Goal: Task Accomplishment & Management: Complete application form

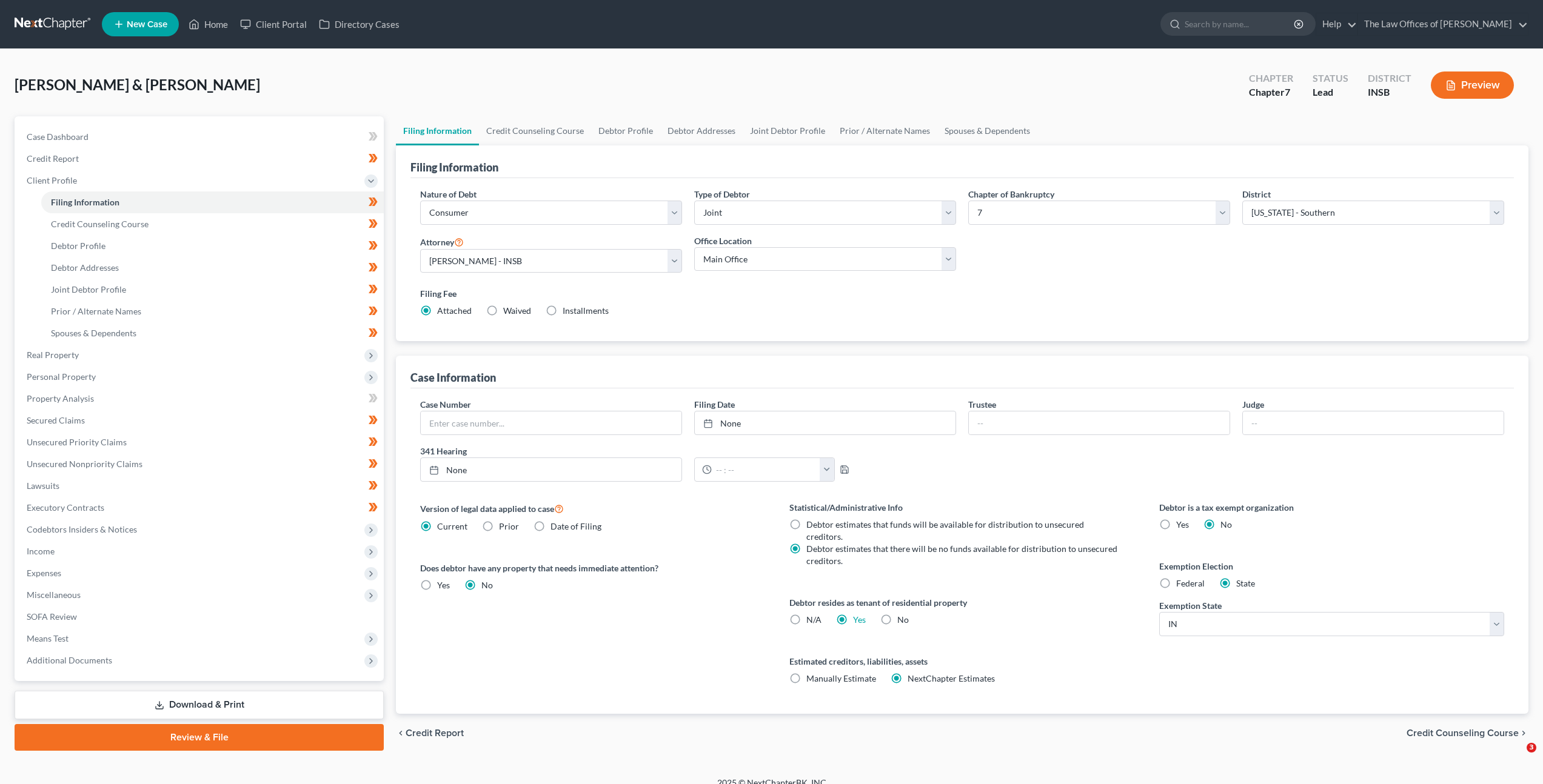
select select "1"
select select "0"
select select "28"
select select "0"
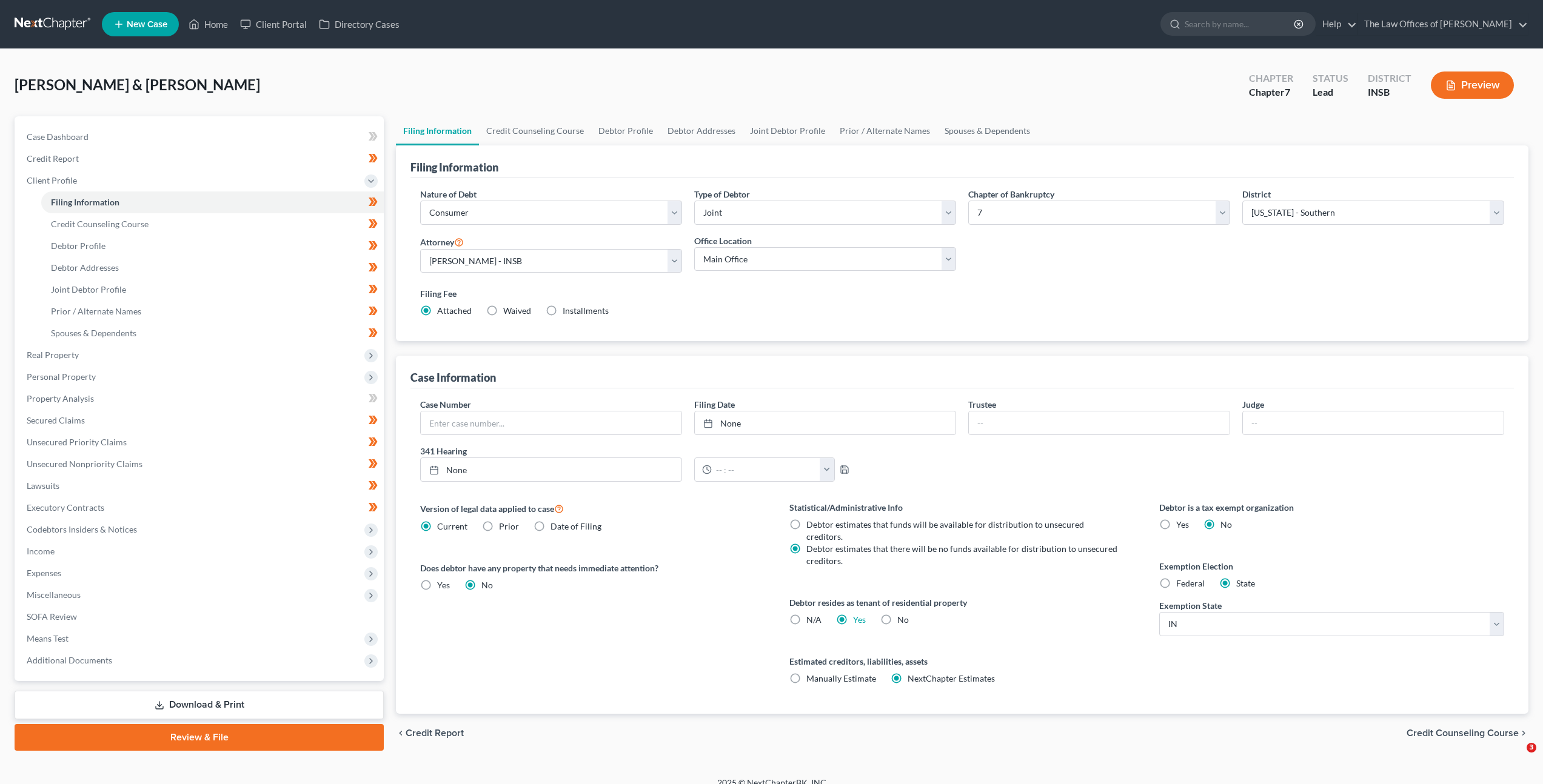
select select "15"
click at [773, 311] on div "Filing Fee Attached Waived Waived Installments Installments" at bounding box center [962, 302] width 1084 height 30
click at [56, 14] on link at bounding box center [53, 24] width 78 height 22
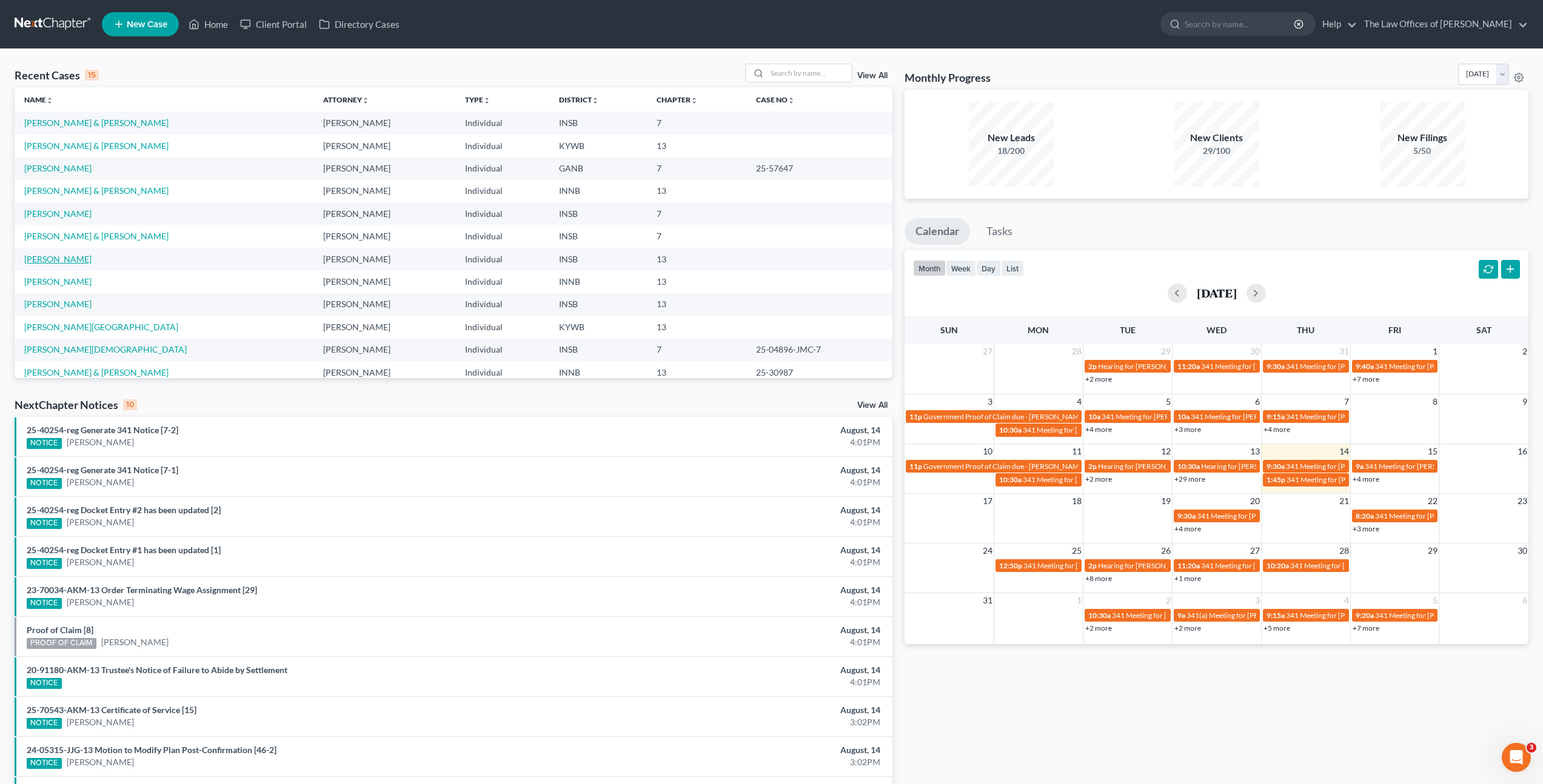
click at [68, 256] on link "[PERSON_NAME]" at bounding box center [57, 259] width 67 height 11
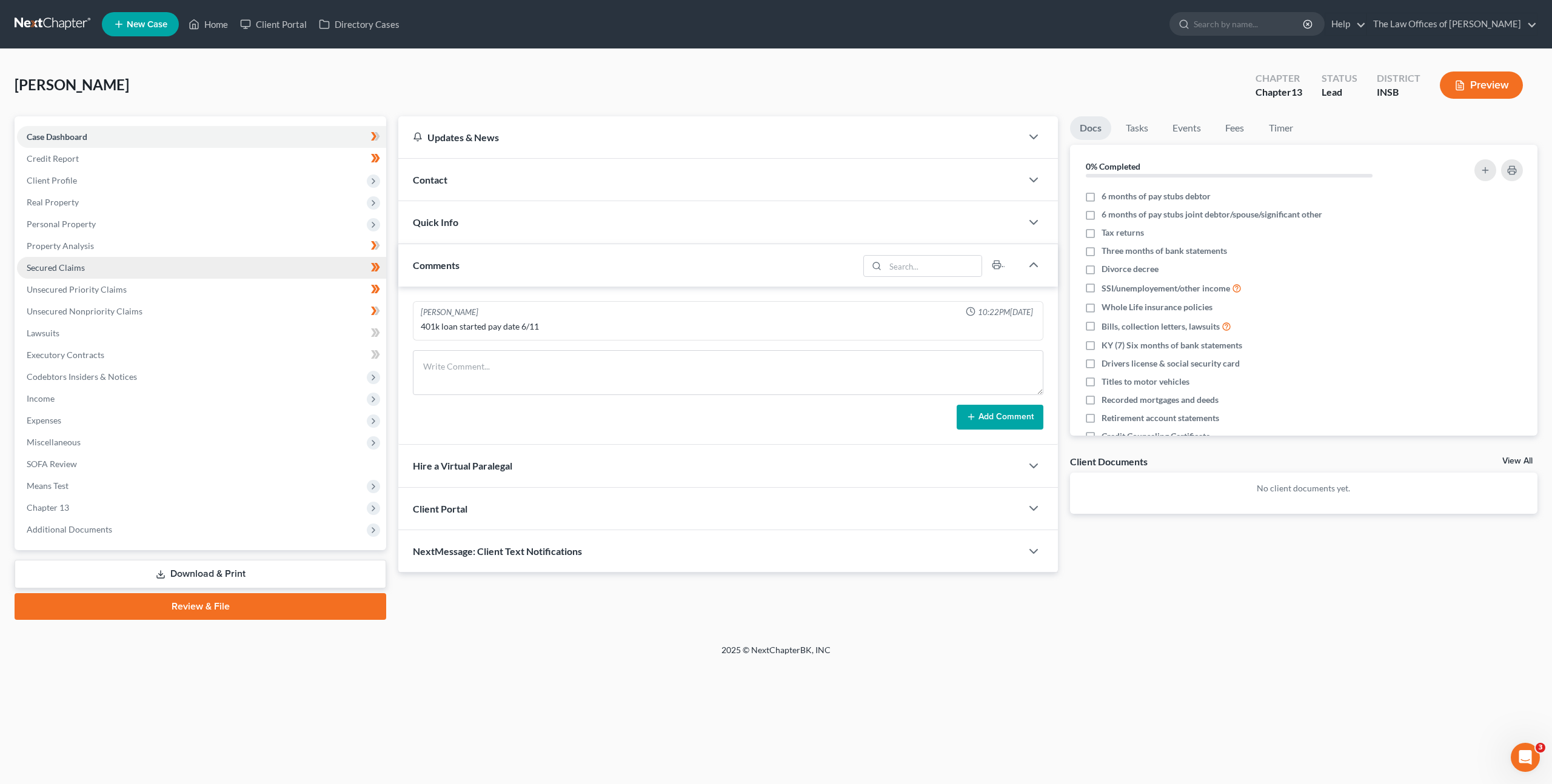
click at [195, 262] on link "Secured Claims" at bounding box center [201, 267] width 370 height 22
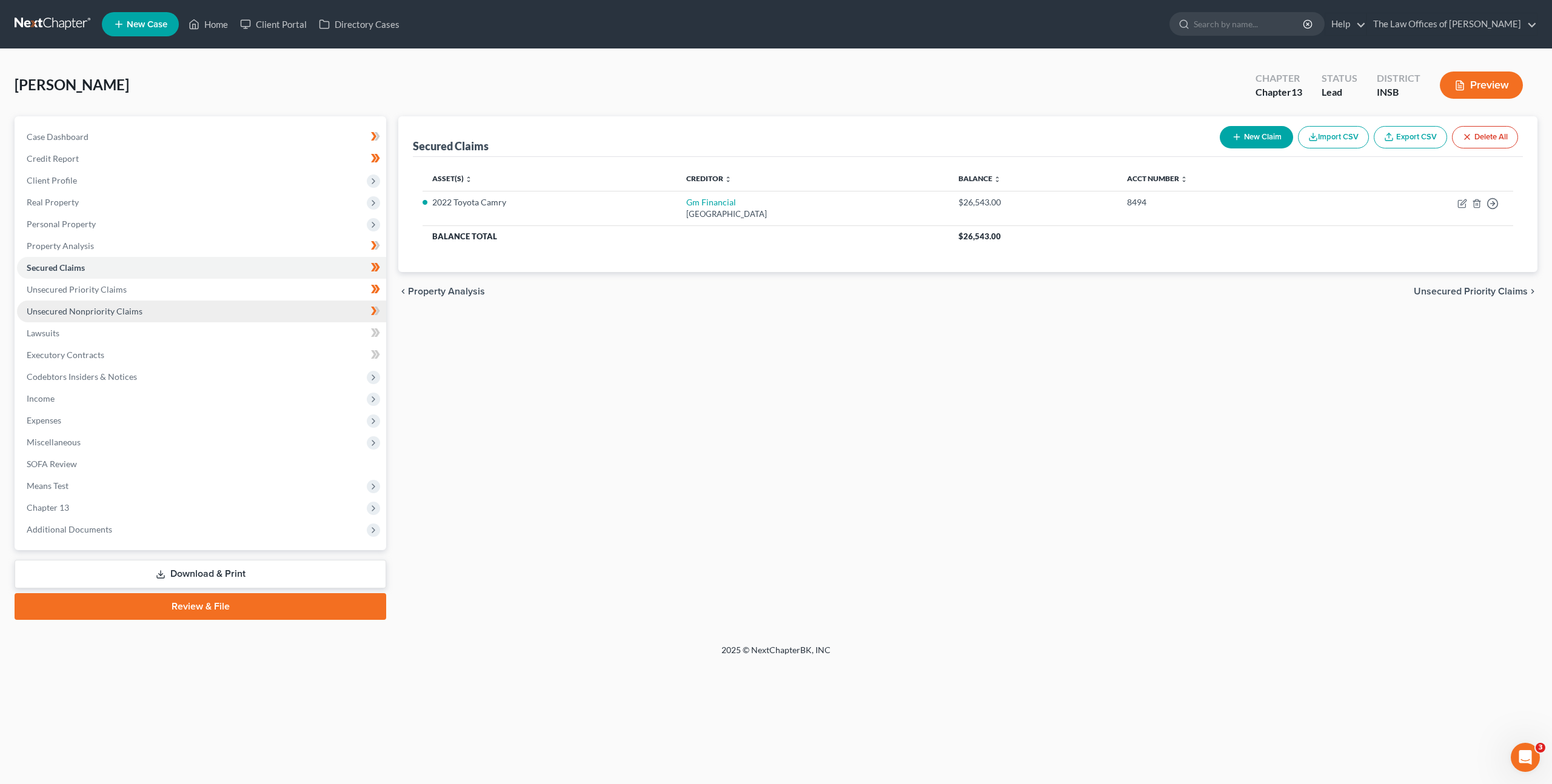
click at [200, 310] on link "Unsecured Nonpriority Claims" at bounding box center [201, 311] width 370 height 22
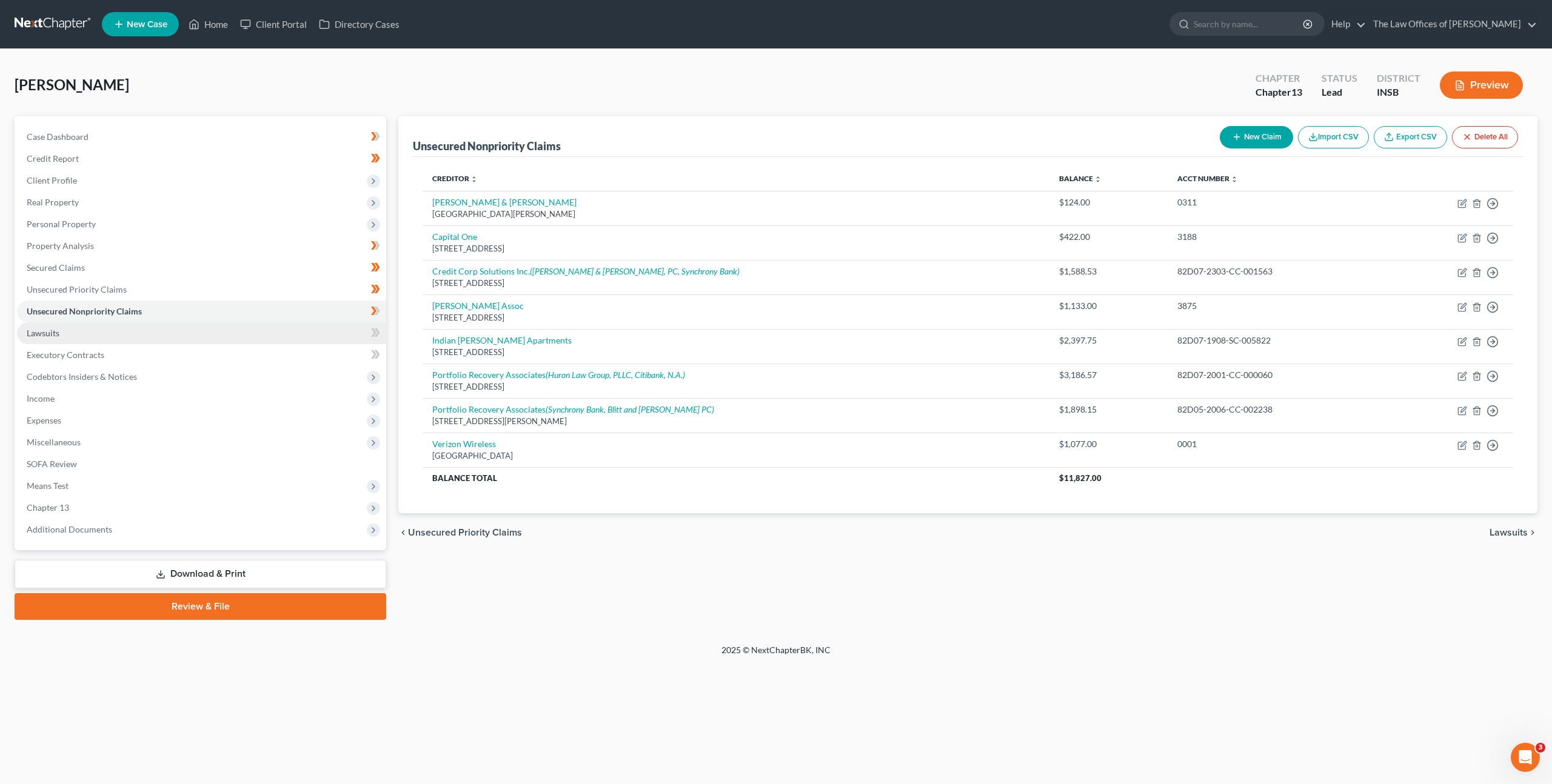
click at [193, 339] on link "Lawsuits" at bounding box center [201, 333] width 370 height 22
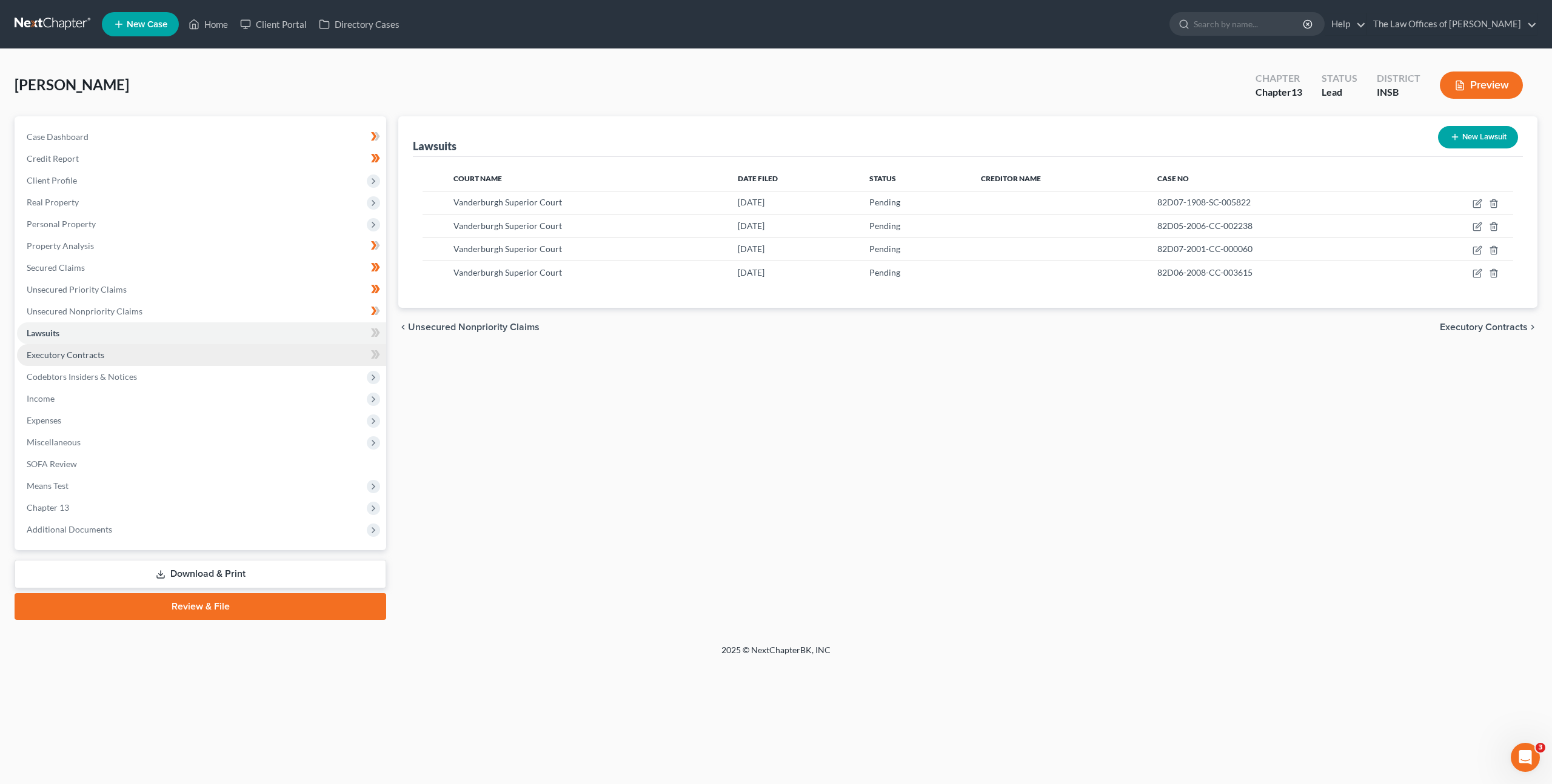
click at [197, 355] on link "Executory Contracts" at bounding box center [201, 355] width 370 height 22
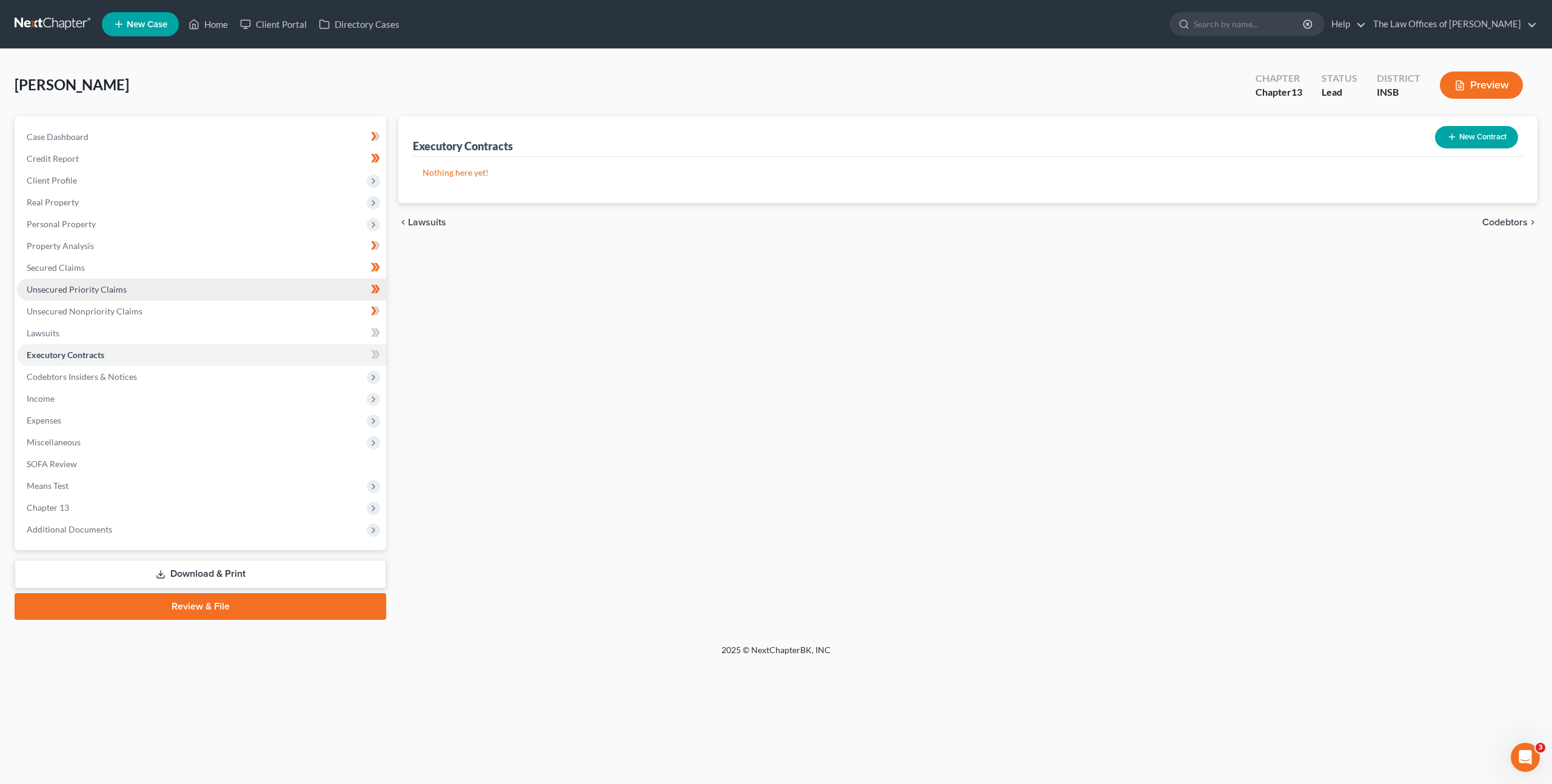
click at [191, 295] on link "Unsecured Priority Claims" at bounding box center [201, 289] width 370 height 22
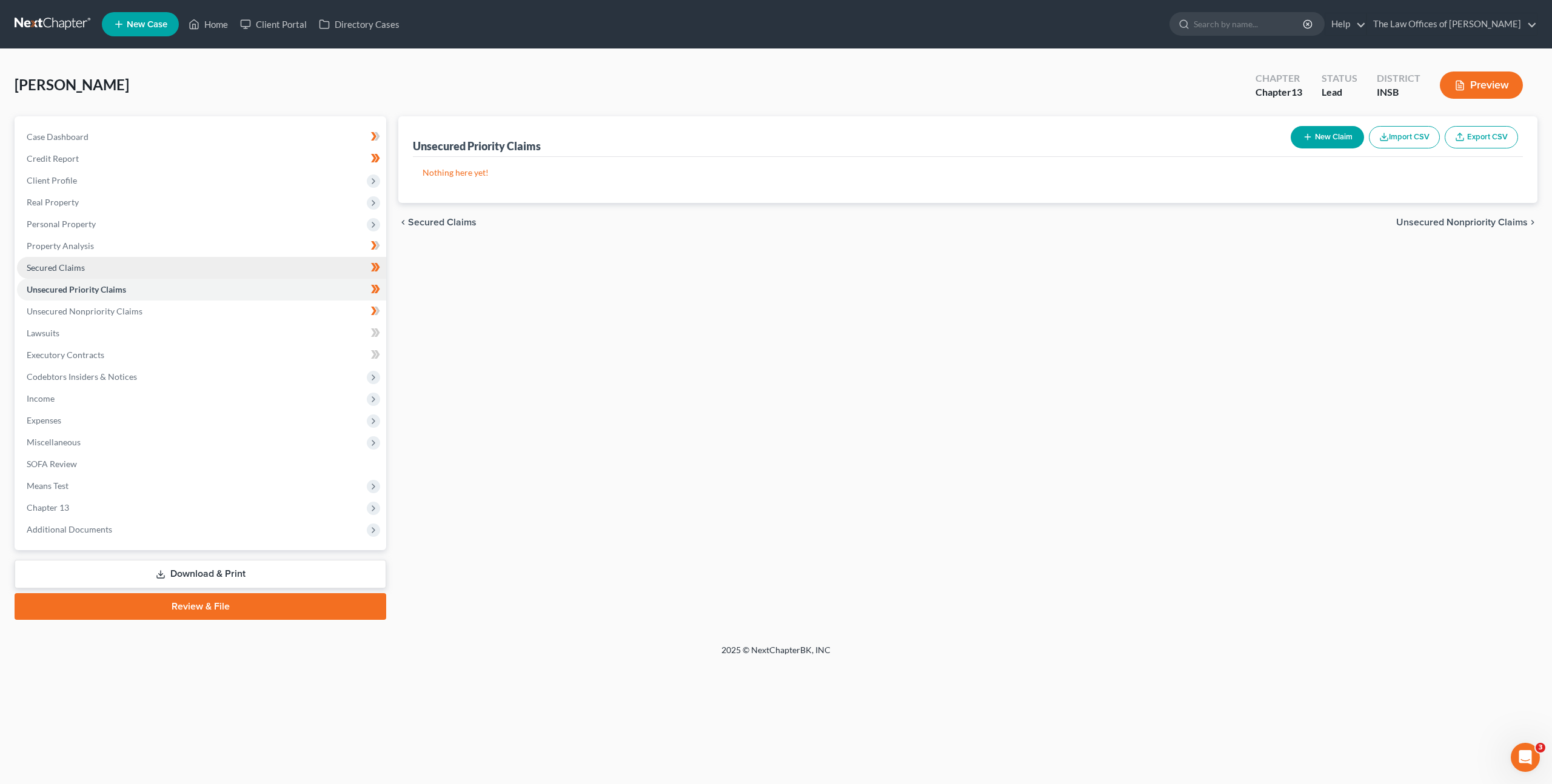
click at [186, 273] on link "Secured Claims" at bounding box center [201, 267] width 370 height 22
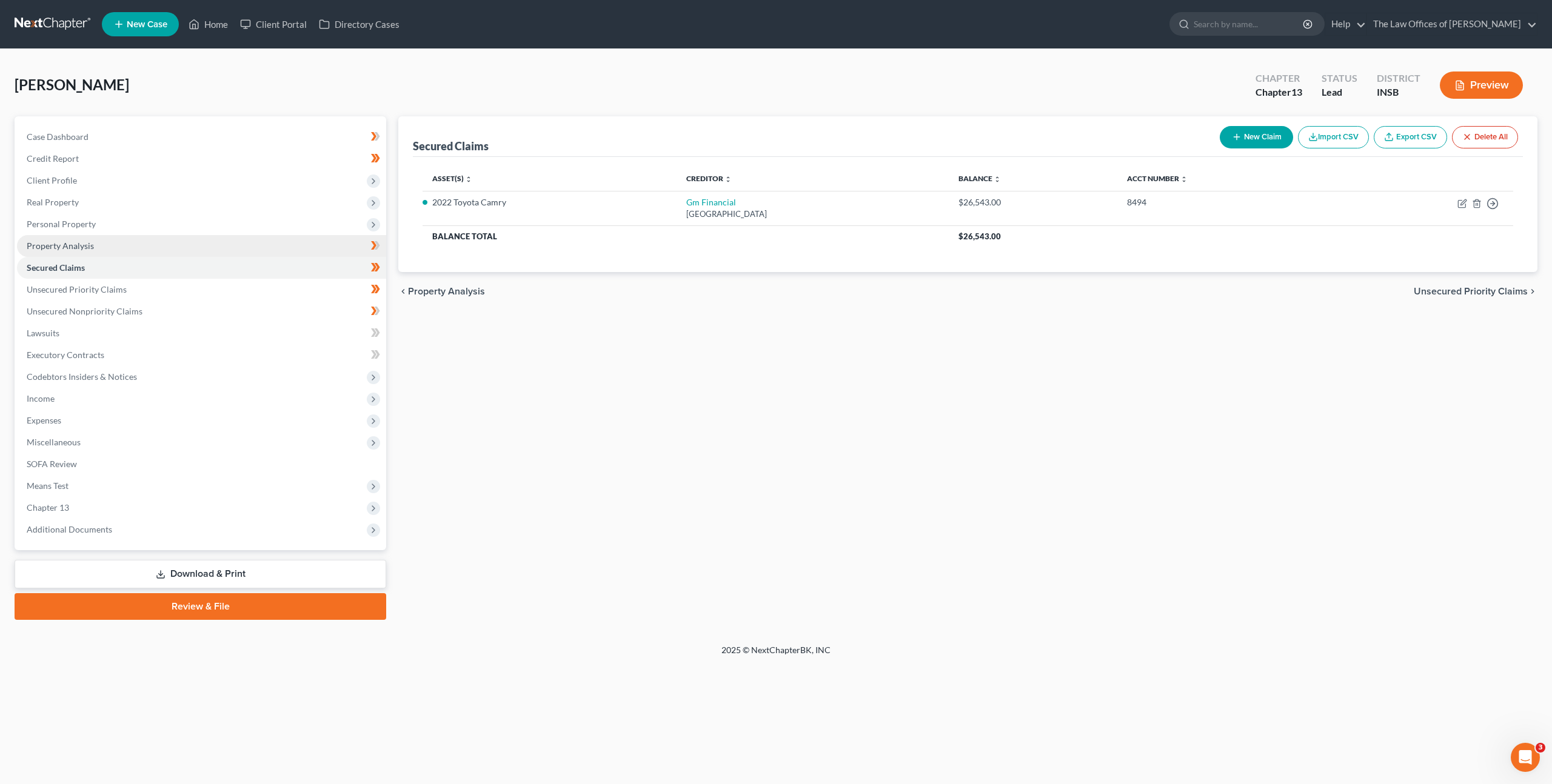
click at [220, 249] on link "Property Analysis" at bounding box center [201, 246] width 370 height 22
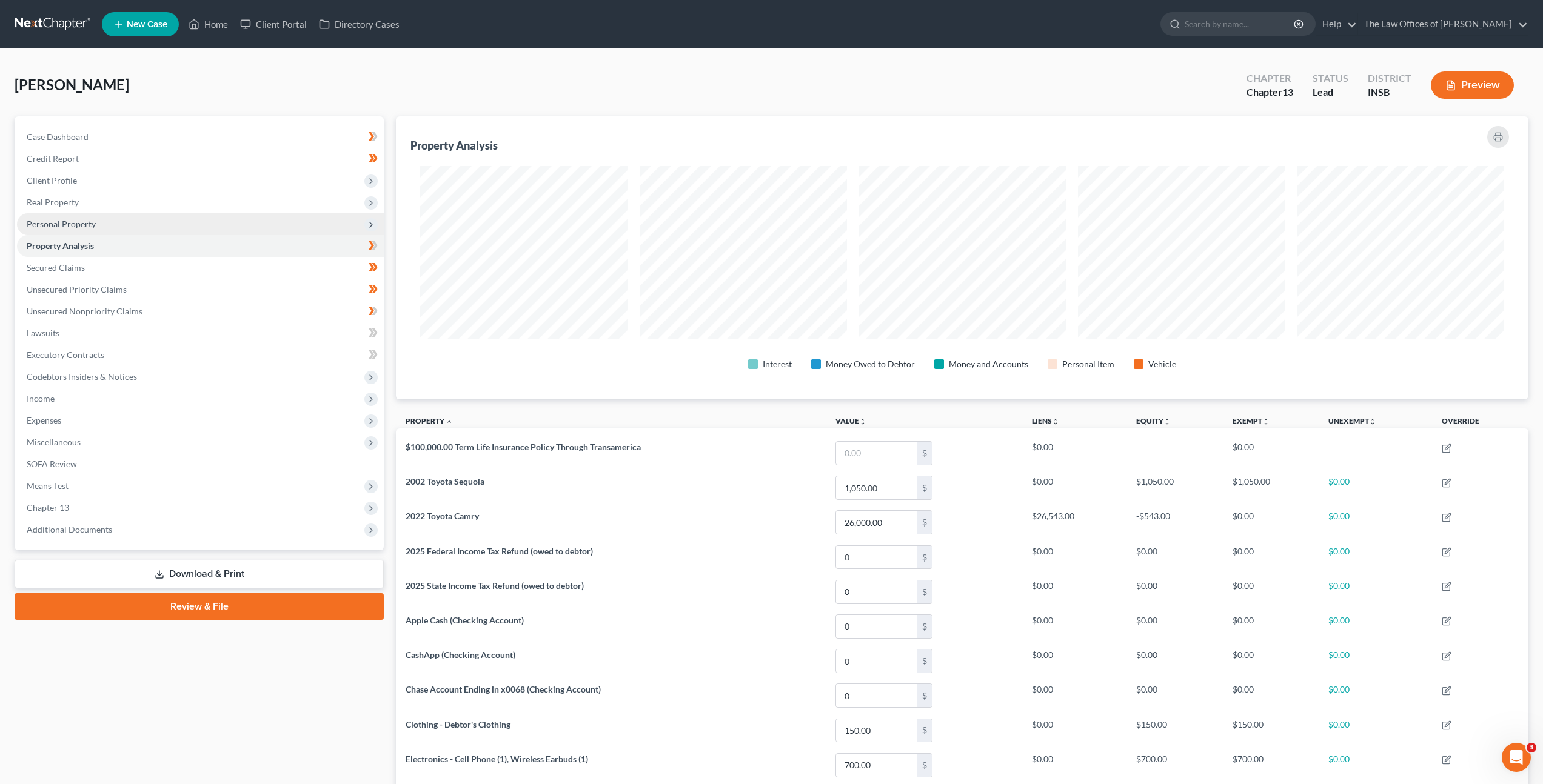
click at [197, 213] on span "Personal Property" at bounding box center [200, 224] width 367 height 22
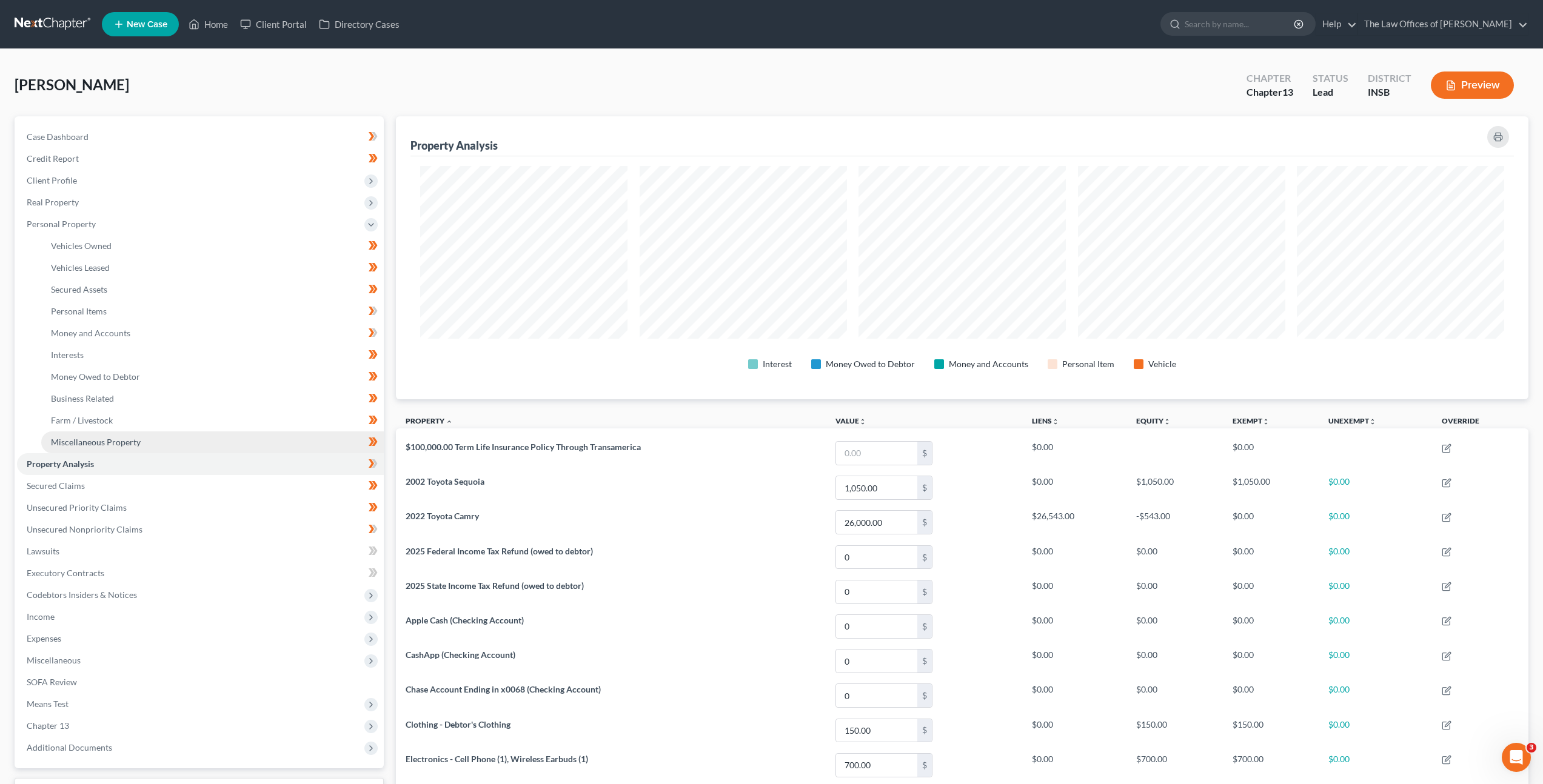
drag, startPoint x: 179, startPoint y: 446, endPoint x: 213, endPoint y: 435, distance: 35.7
click at [179, 446] on link "Miscellaneous Property" at bounding box center [213, 442] width 342 height 22
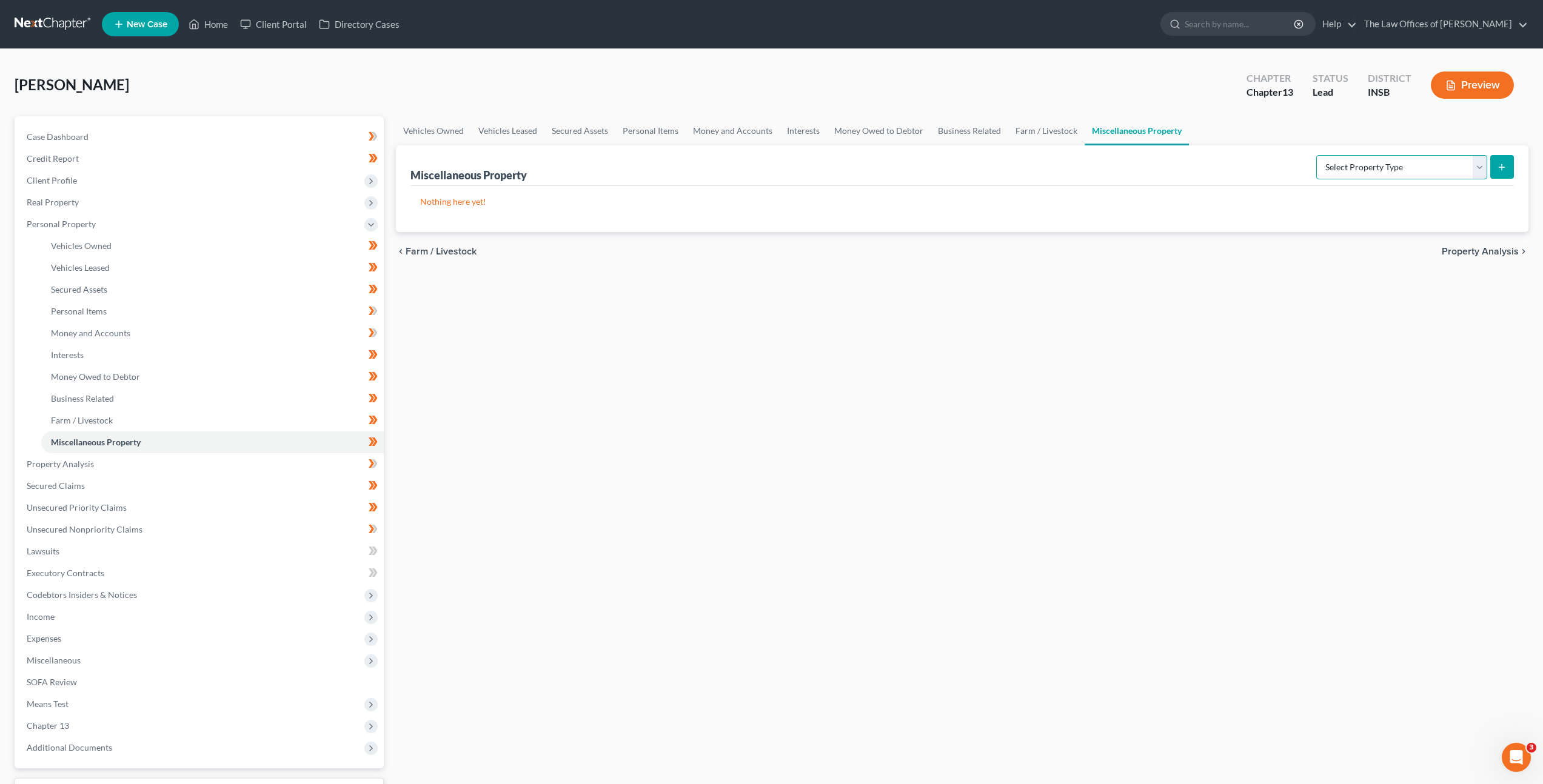
click at [1404, 174] on select "Select Property Type Assigned for Creditor Benefit Within 1 Year Holding for An…" at bounding box center [1402, 167] width 171 height 24
select select "stored_within_1_year"
click at [1316, 155] on select "Select Property Type Assigned for Creditor Benefit Within 1 Year Holding for An…" at bounding box center [1402, 167] width 171 height 24
click at [1497, 166] on icon "submit" at bounding box center [1502, 167] width 10 height 10
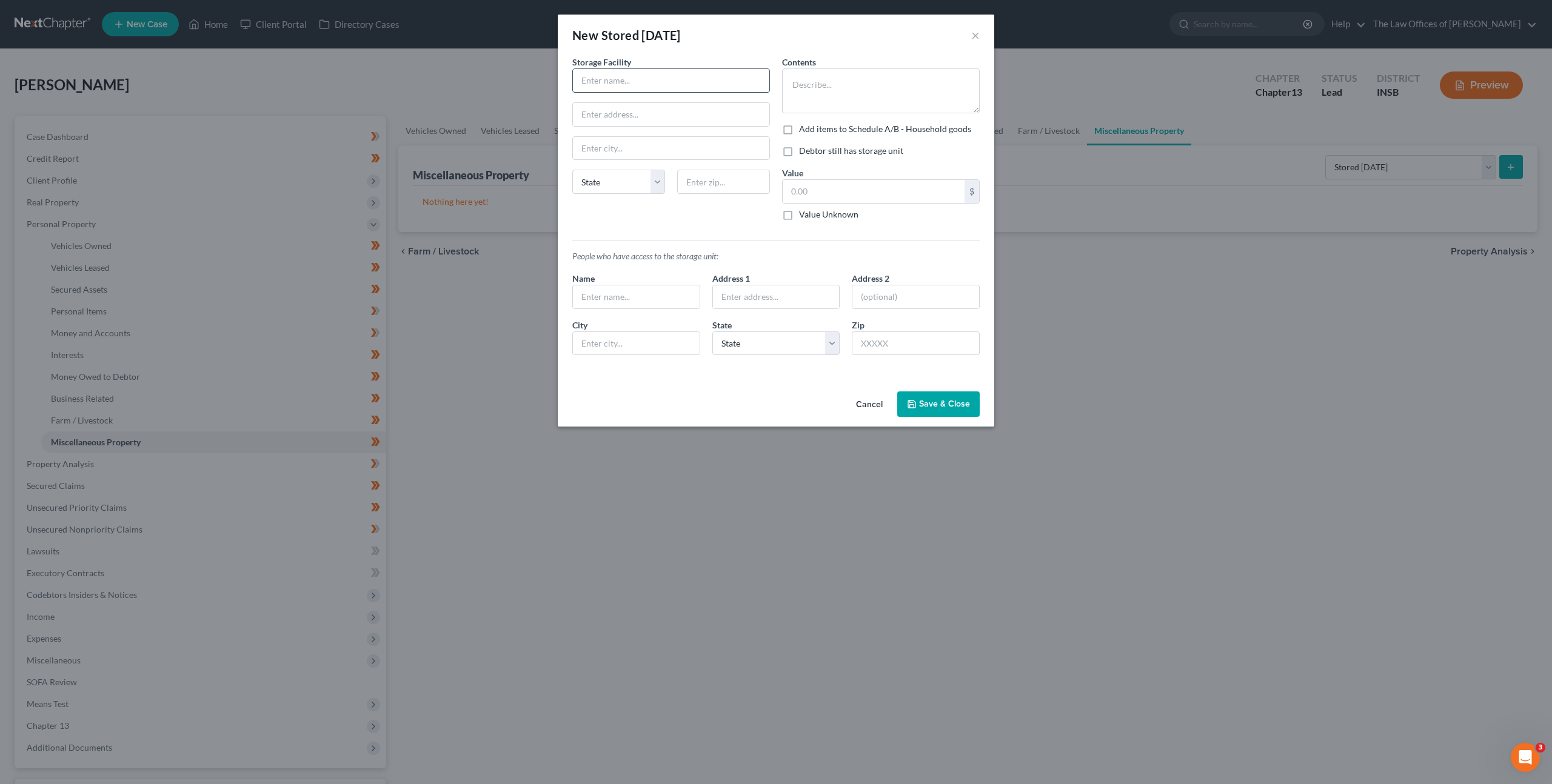
click at [640, 78] on input "text" at bounding box center [671, 80] width 197 height 23
type input "Public Storage"
type input "3644 IN-261"
click at [619, 153] on input "text" at bounding box center [671, 148] width 197 height 23
drag, startPoint x: 721, startPoint y: 183, endPoint x: 717, endPoint y: 193, distance: 10.8
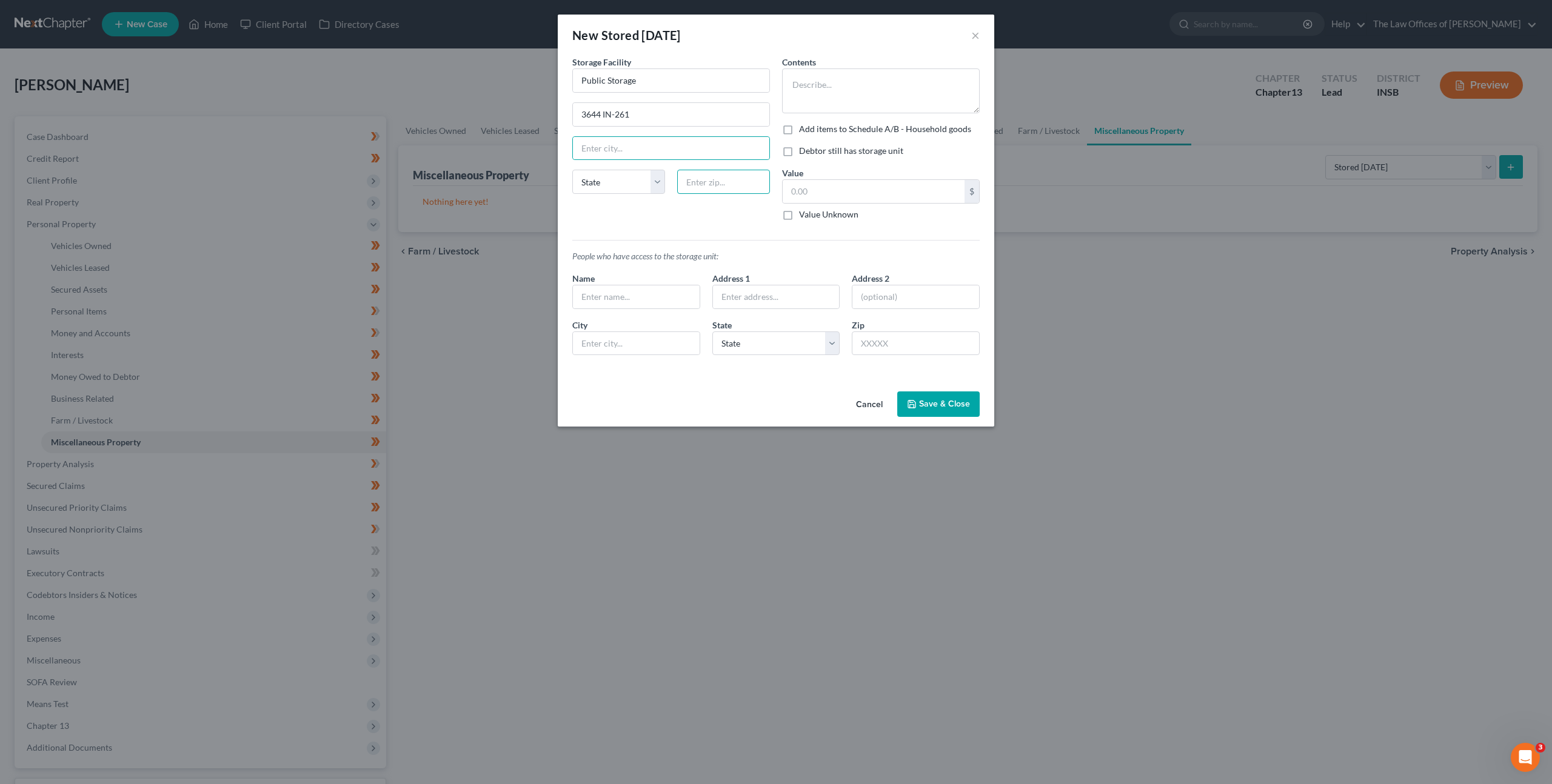
click at [720, 184] on input "text" at bounding box center [724, 181] width 93 height 24
type input "7"
type input "47630"
click at [878, 91] on textarea at bounding box center [881, 91] width 198 height 45
type input "Newburgh"
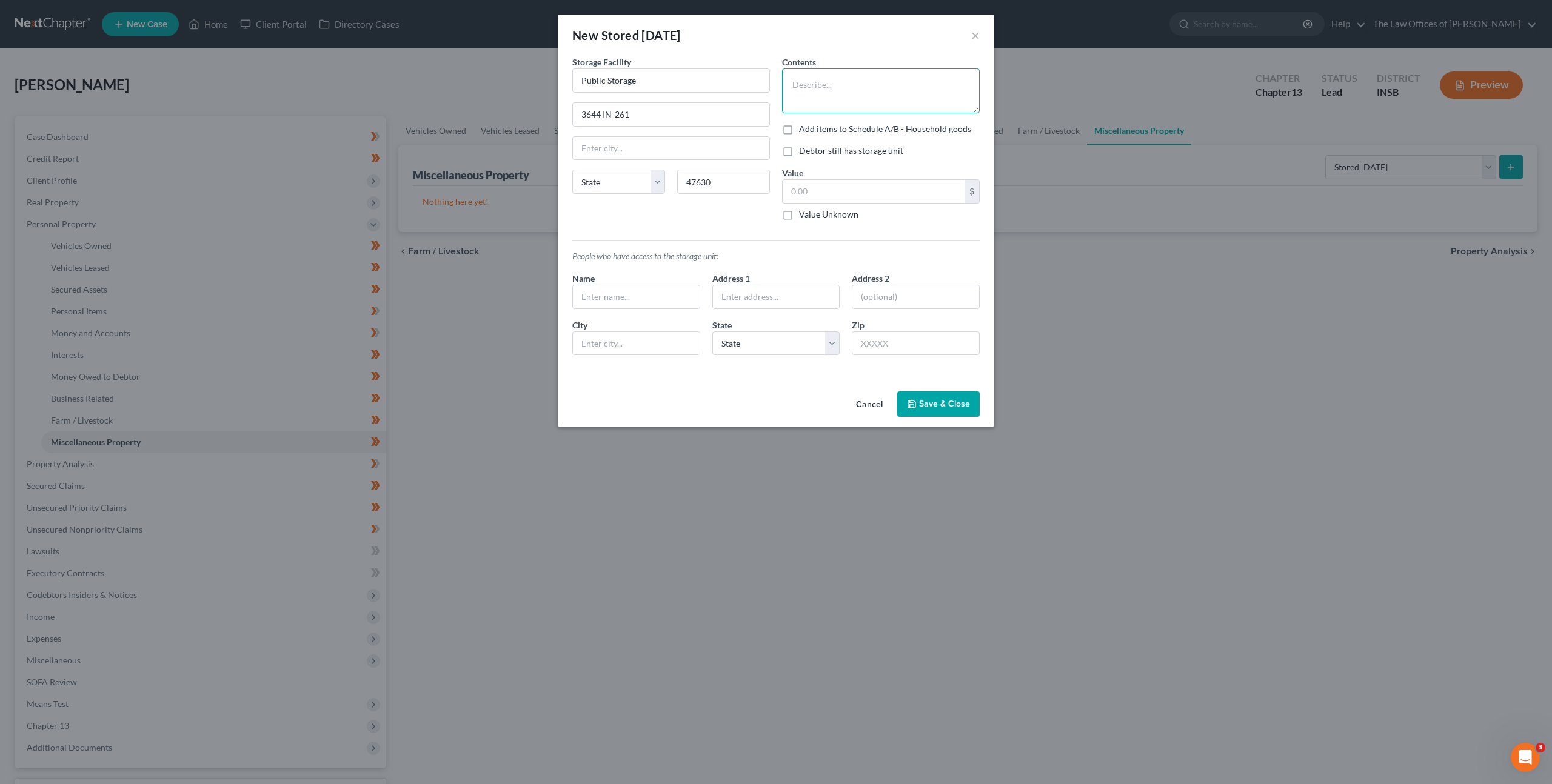
select select "15"
type textarea "Misc. Household Goods"
click at [799, 129] on label "Add items to Schedule A/B - Household goods" at bounding box center [885, 130] width 172 height 12
click at [804, 129] on input "Add items to Schedule A/B - Household goods" at bounding box center [807, 127] width 8 height 8
checkbox input "true"
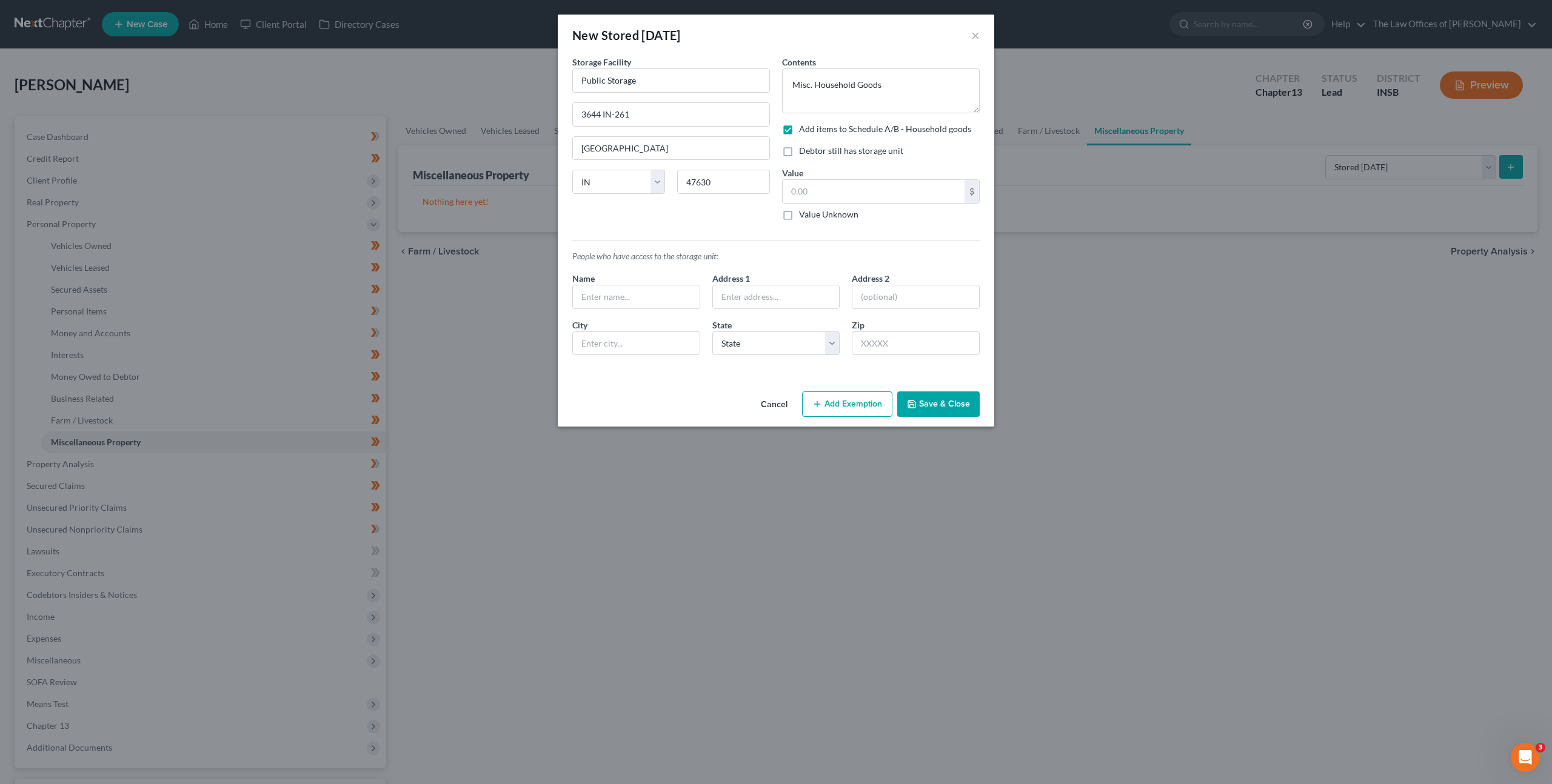
click at [799, 150] on label "Debtor still has storage unit" at bounding box center [851, 151] width 104 height 12
click at [804, 150] on input "Debtor still has storage unit" at bounding box center [807, 148] width 8 height 8
checkbox input "true"
click at [843, 413] on button "Add Exemption" at bounding box center [847, 404] width 90 height 26
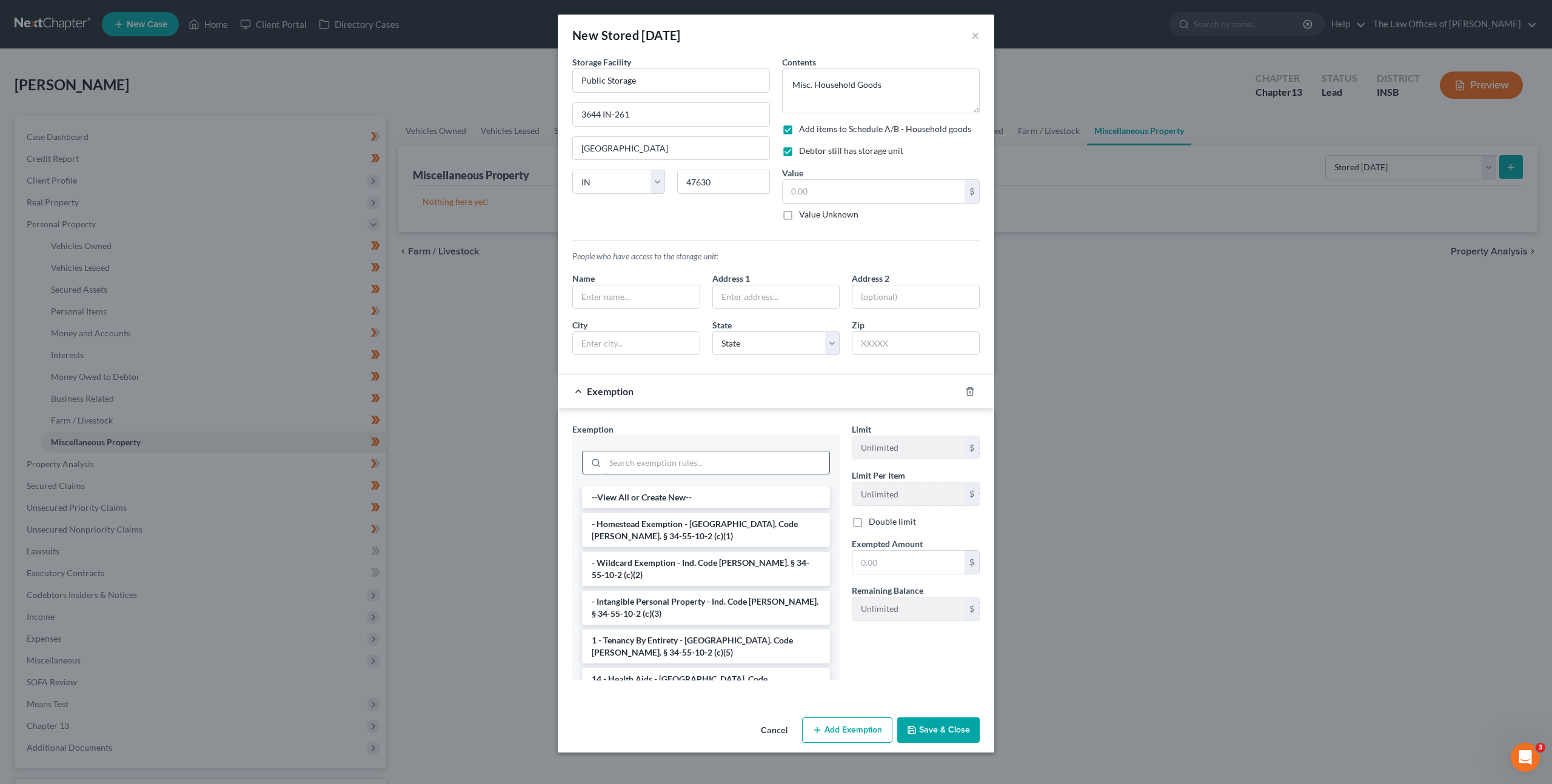
drag, startPoint x: 708, startPoint y: 468, endPoint x: 712, endPoint y: 461, distance: 8.1
click at [708, 468] on input "search" at bounding box center [717, 463] width 224 height 23
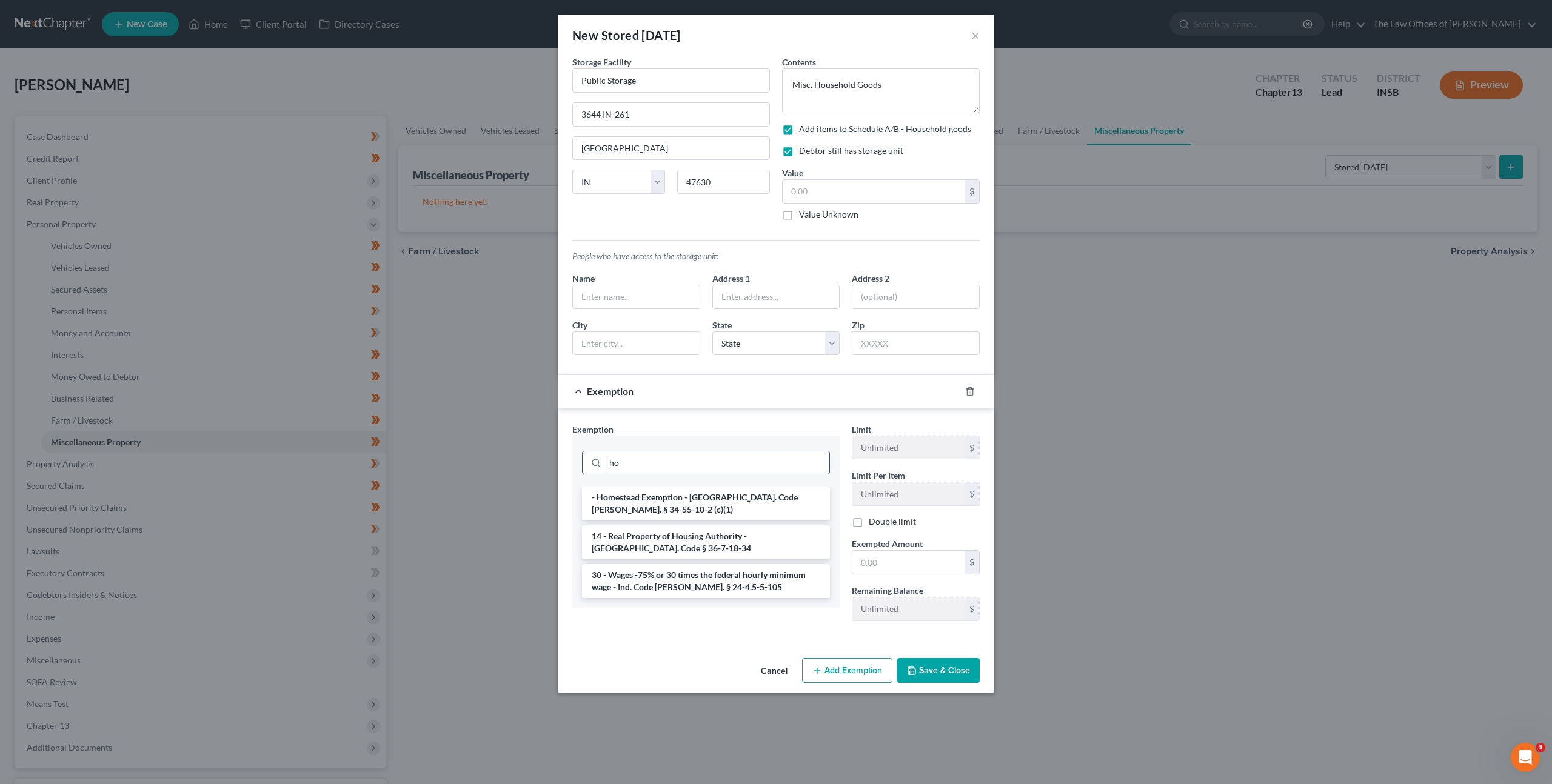
type input "h"
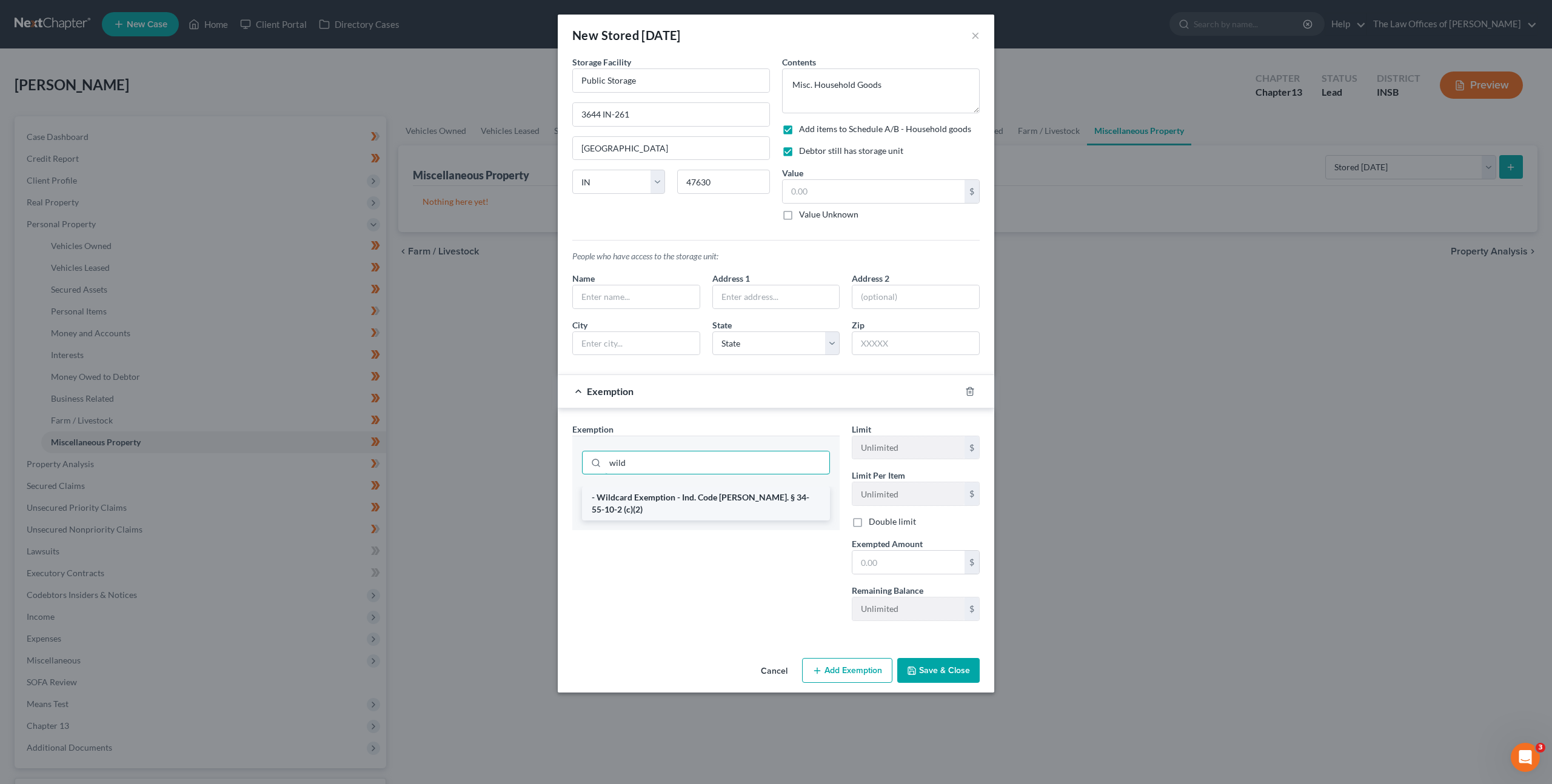
type input "wild"
click at [751, 505] on li "- Wildcard Exemption - Ind. Code Ann. § 34-55-10-2 (c)(2)" at bounding box center [706, 504] width 248 height 34
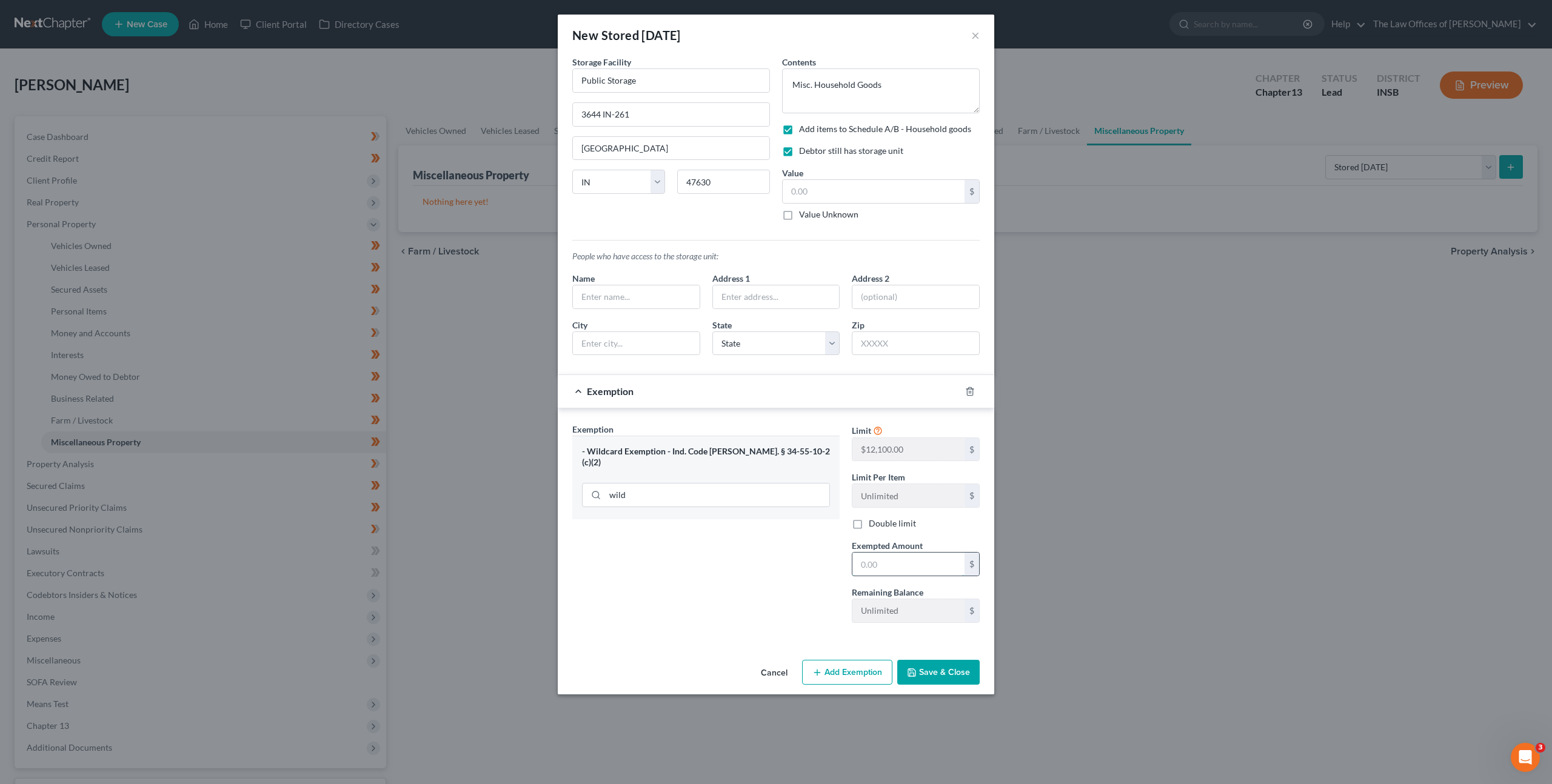
click at [886, 569] on input "text" at bounding box center [908, 564] width 112 height 23
type input "800"
drag, startPoint x: 821, startPoint y: 193, endPoint x: 828, endPoint y: 194, distance: 7.1
click at [822, 193] on input "text" at bounding box center [873, 191] width 182 height 23
type input "800"
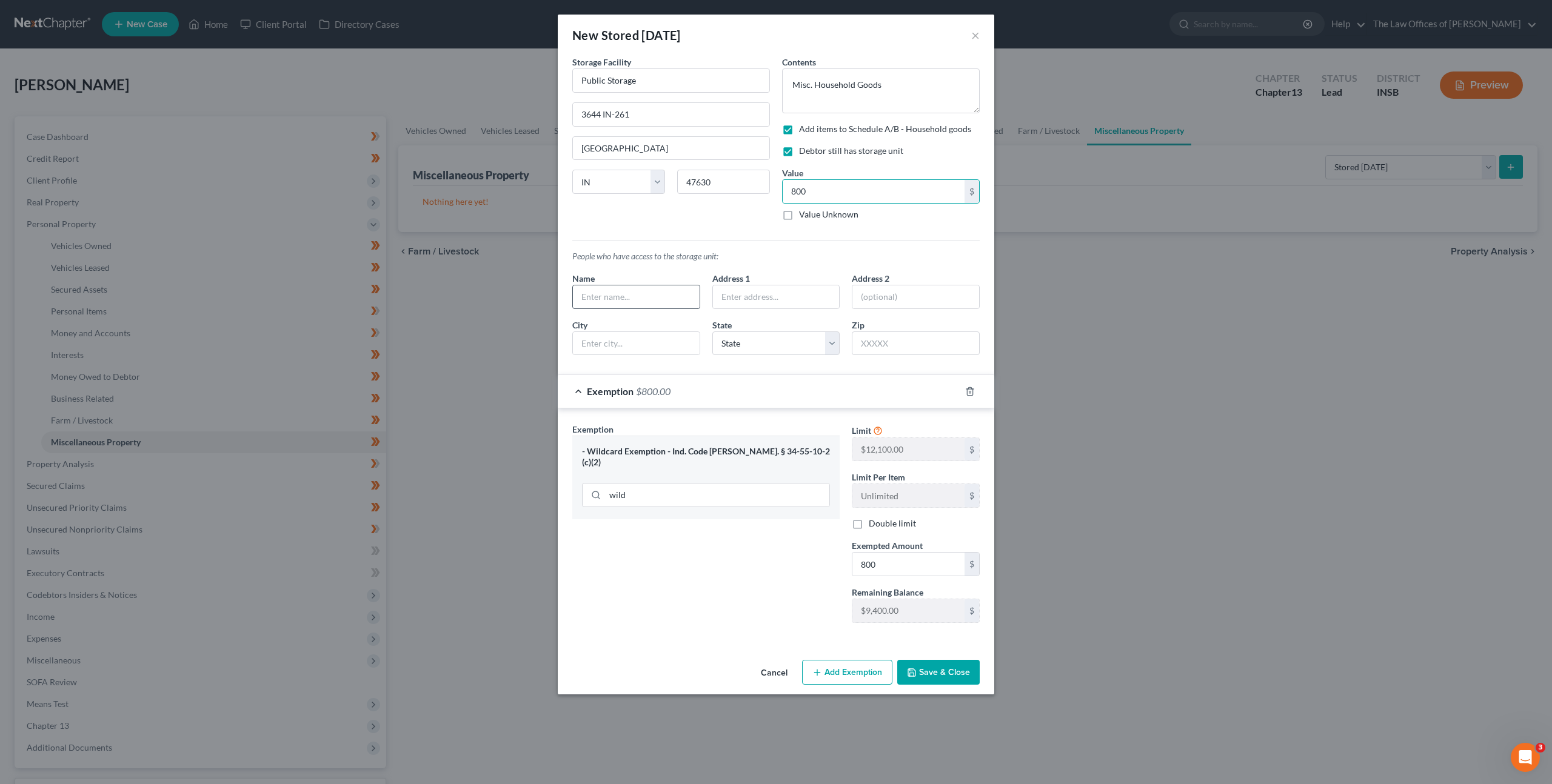
drag, startPoint x: 642, startPoint y: 280, endPoint x: 648, endPoint y: 287, distance: 9.2
click at [642, 281] on div "Name" at bounding box center [636, 291] width 140 height 37
click at [649, 289] on input "text" at bounding box center [636, 297] width 127 height 23
click at [695, 234] on div "People who have access to the storage unit: Name Address 1 Address 2 City State…" at bounding box center [776, 297] width 420 height 135
click at [880, 78] on textarea "Misc. Household Goods" at bounding box center [881, 91] width 198 height 45
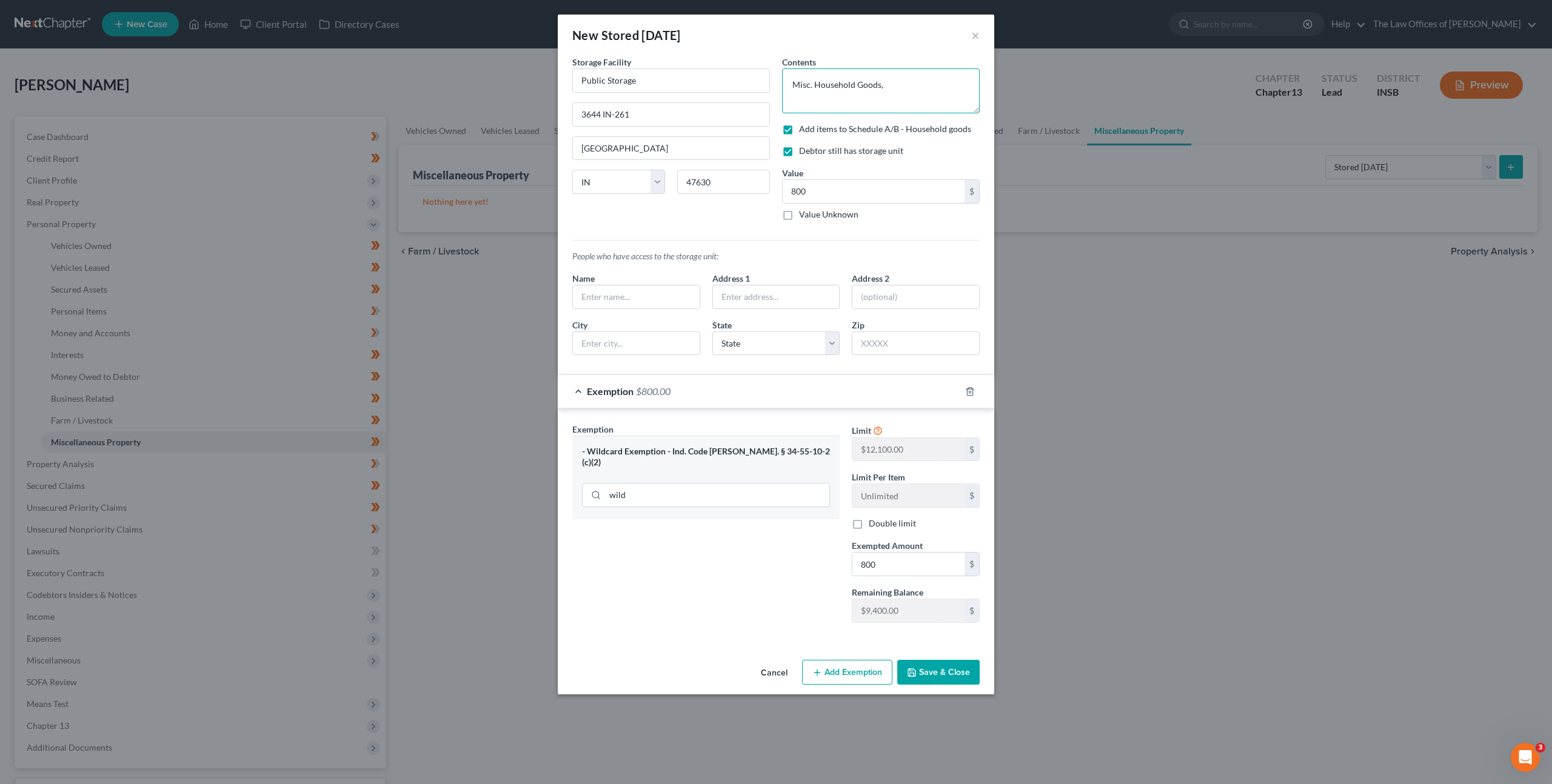
type textarea "Misc. Household Goods"
click at [757, 551] on div "Exemption Set must be selected for CA. Exemption * - Wildcard Exemption - Ind. …" at bounding box center [706, 528] width 280 height 210
drag, startPoint x: 935, startPoint y: 671, endPoint x: 1128, endPoint y: 504, distance: 255.2
click at [937, 669] on button "Save & Close" at bounding box center [938, 672] width 82 height 26
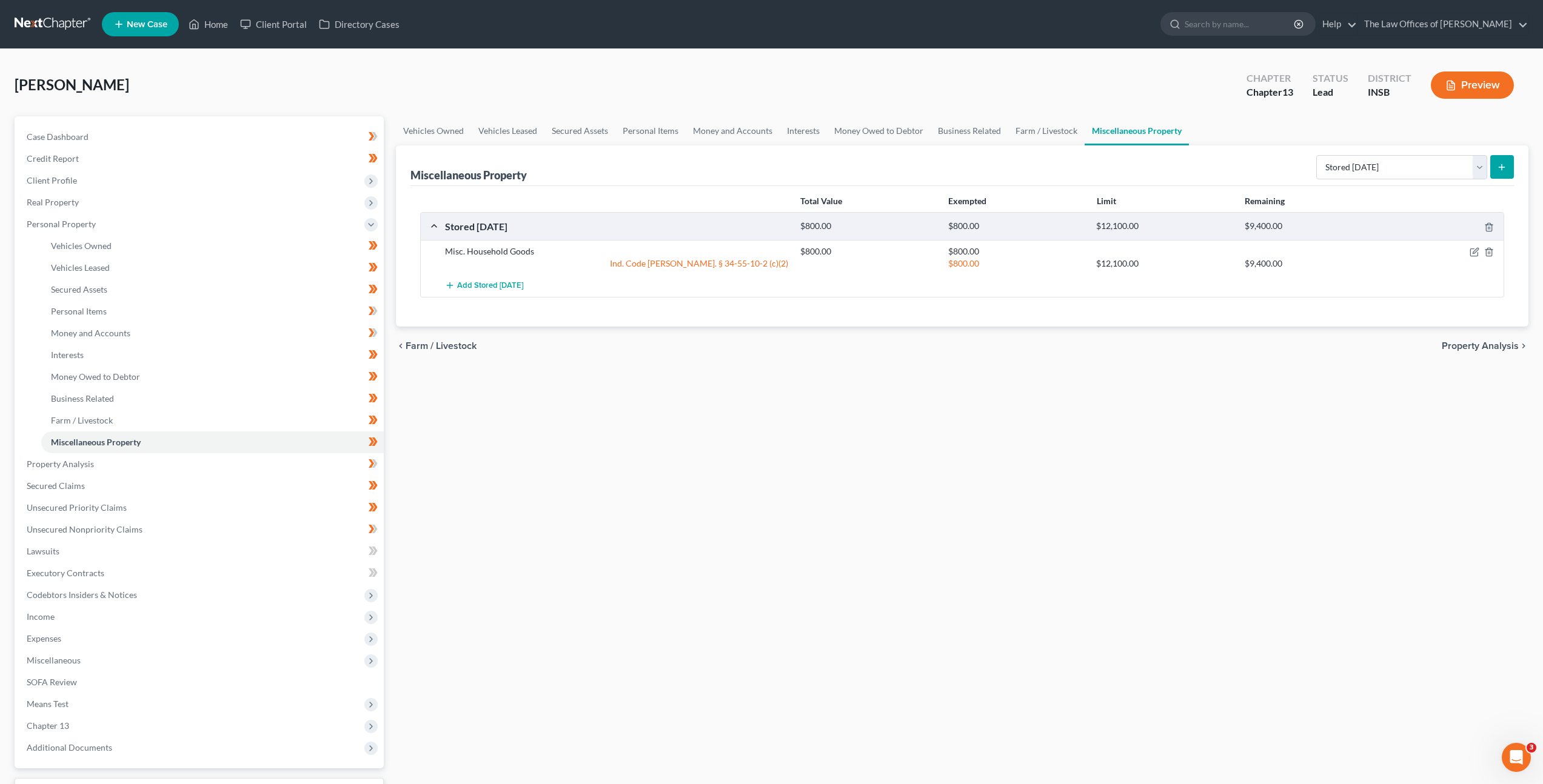
click at [906, 433] on div "Vehicles Owned Vehicles Leased Secured Assets Personal Items Money and Accounts…" at bounding box center [962, 477] width 1144 height 721
click at [817, 527] on div "Vehicles Owned Vehicles Leased Secured Assets Personal Items Money and Accounts…" at bounding box center [962, 477] width 1144 height 721
click at [658, 425] on div "Vehicles Owned Vehicles Leased Secured Assets Personal Items Money and Accounts…" at bounding box center [962, 477] width 1144 height 721
click at [33, 25] on link at bounding box center [53, 24] width 78 height 22
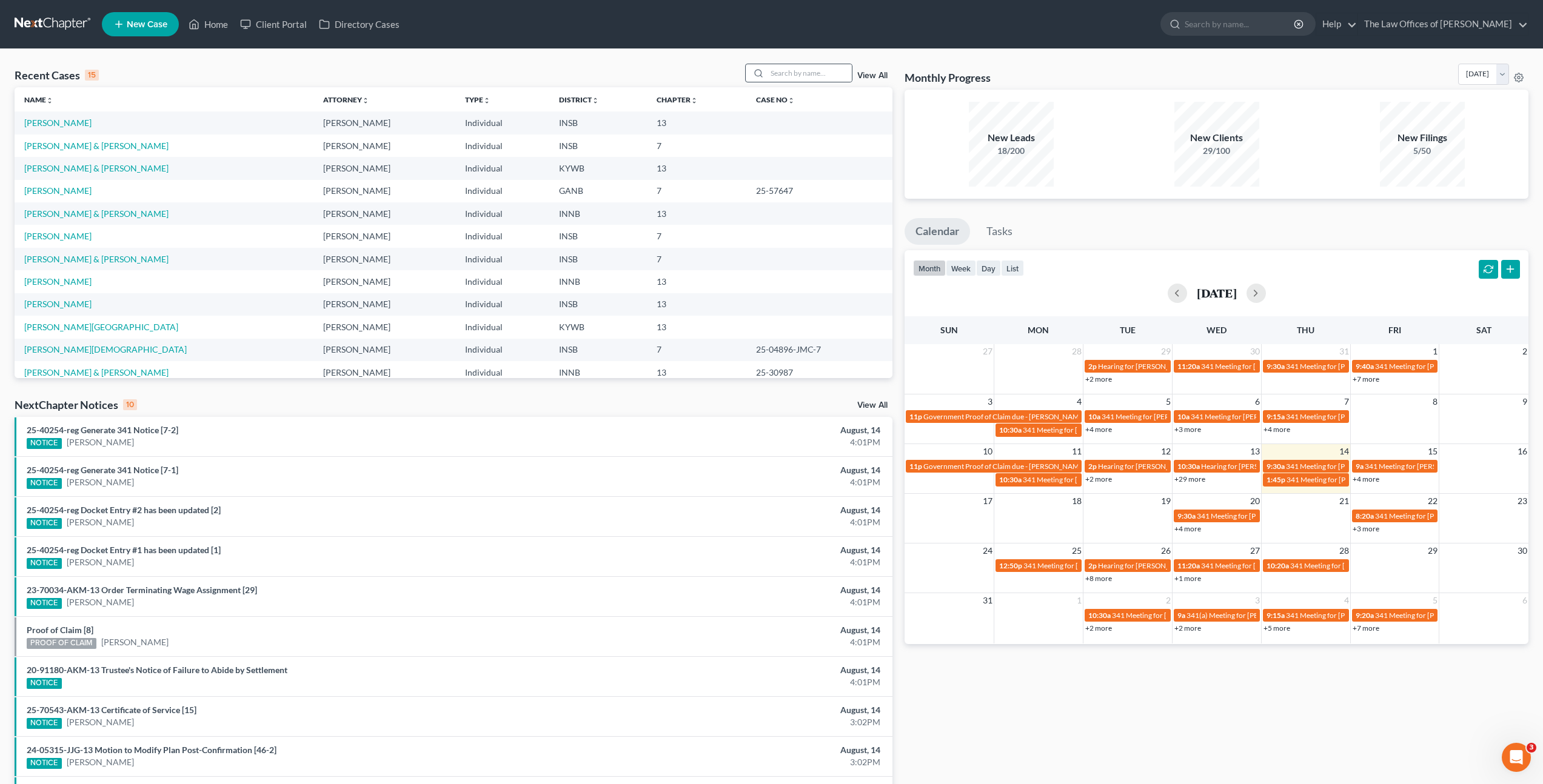
click at [768, 71] on div at bounding box center [756, 73] width 22 height 18
click at [844, 65] on input "search" at bounding box center [809, 73] width 85 height 18
type input "[PERSON_NAME]"
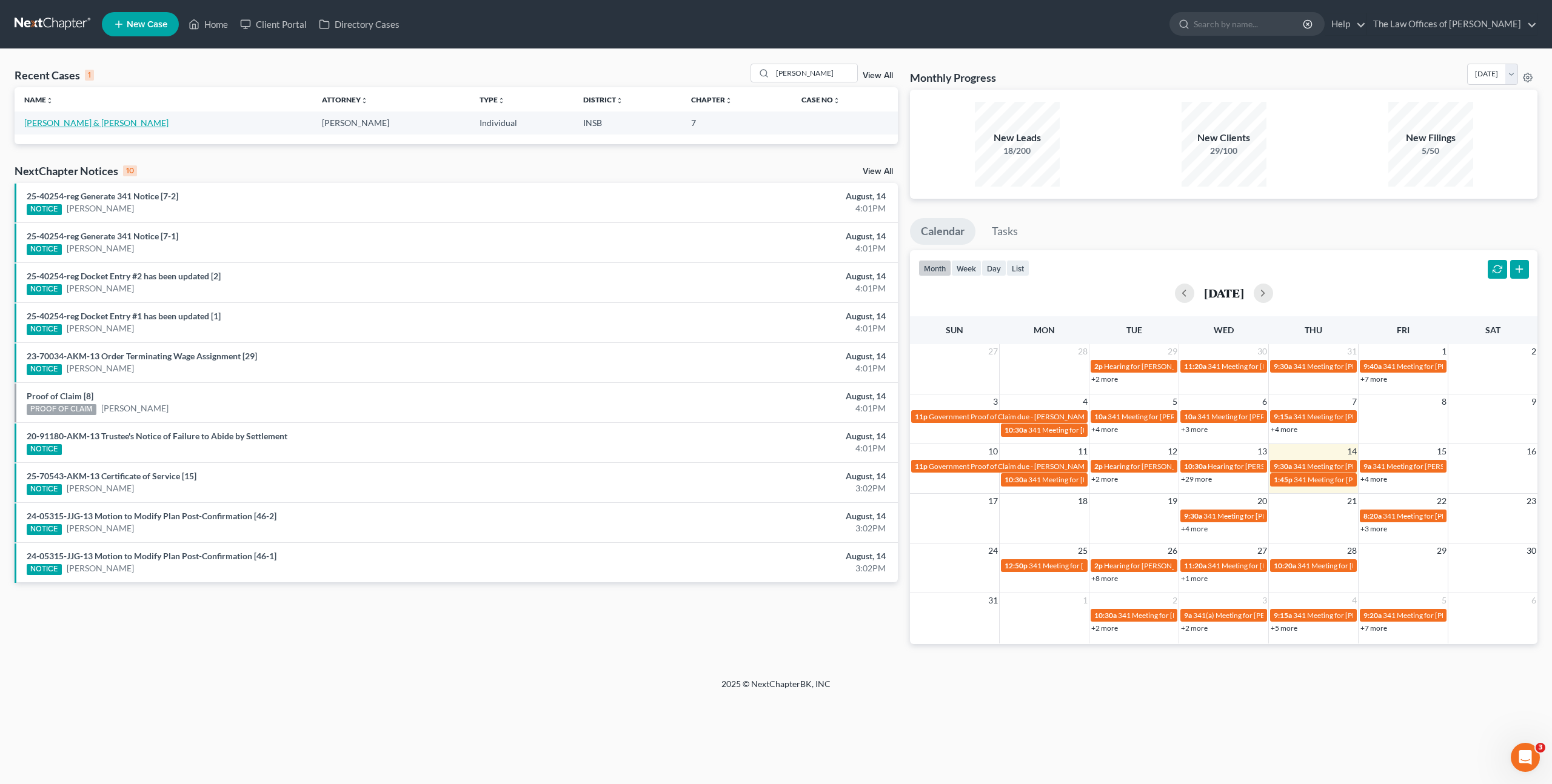
click at [67, 129] on td "[PERSON_NAME] & [PERSON_NAME]" at bounding box center [162, 122] width 297 height 22
click at [71, 125] on link "[PERSON_NAME] & [PERSON_NAME]" at bounding box center [96, 123] width 145 height 11
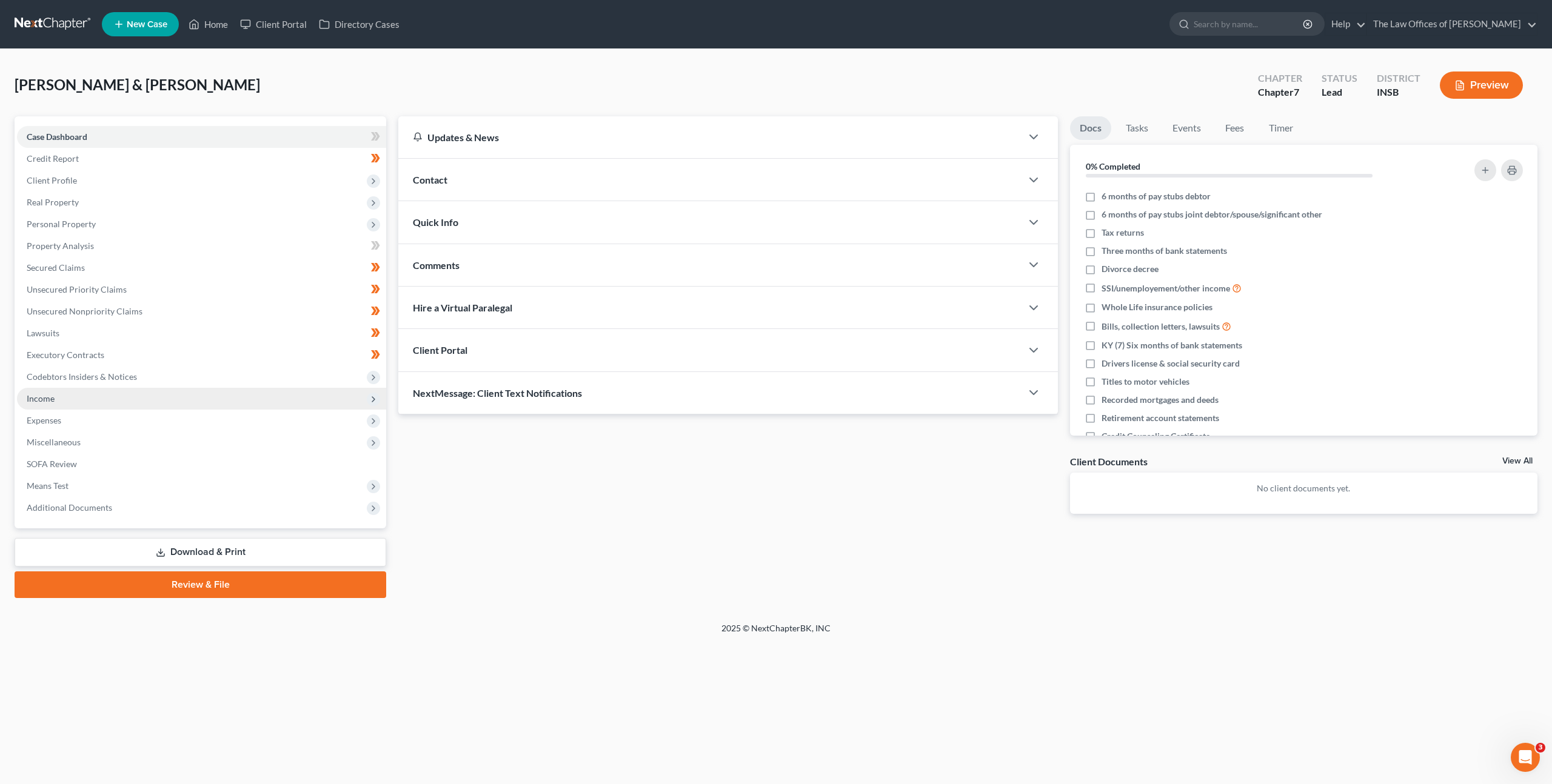
click at [191, 391] on span "Income" at bounding box center [201, 399] width 370 height 22
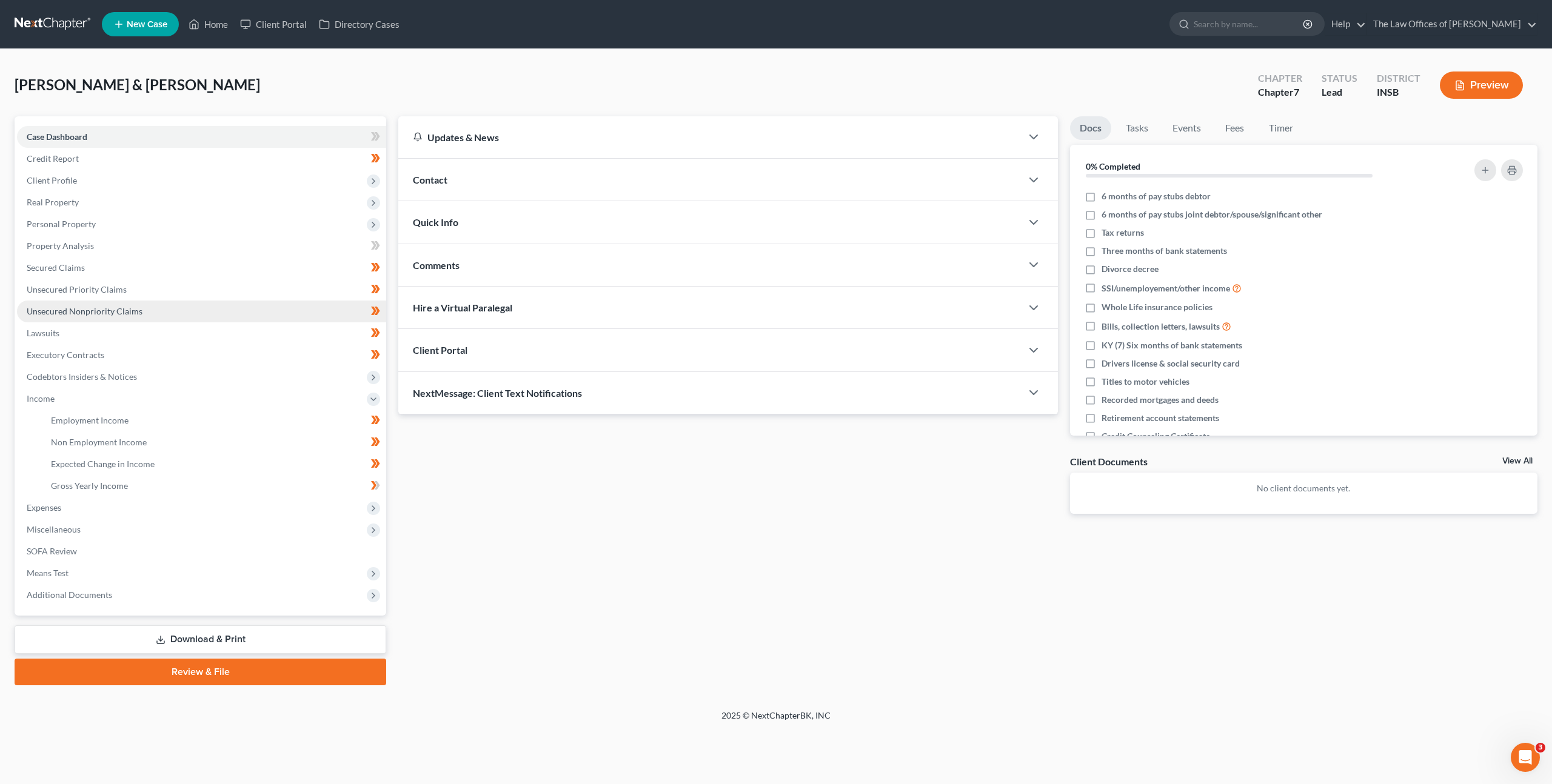
click at [193, 311] on link "Unsecured Nonpriority Claims" at bounding box center [201, 311] width 370 height 22
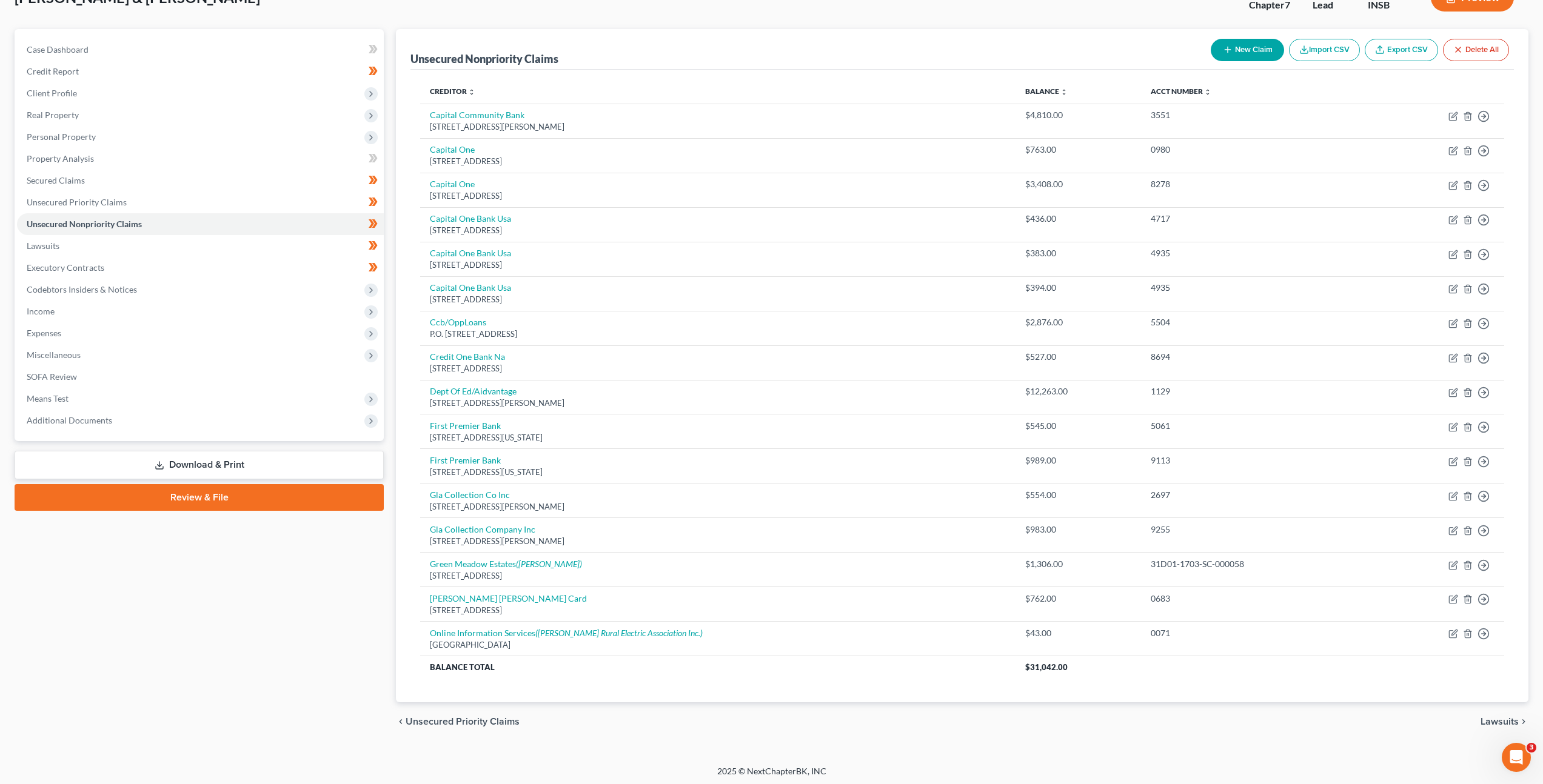
scroll to position [47, 0]
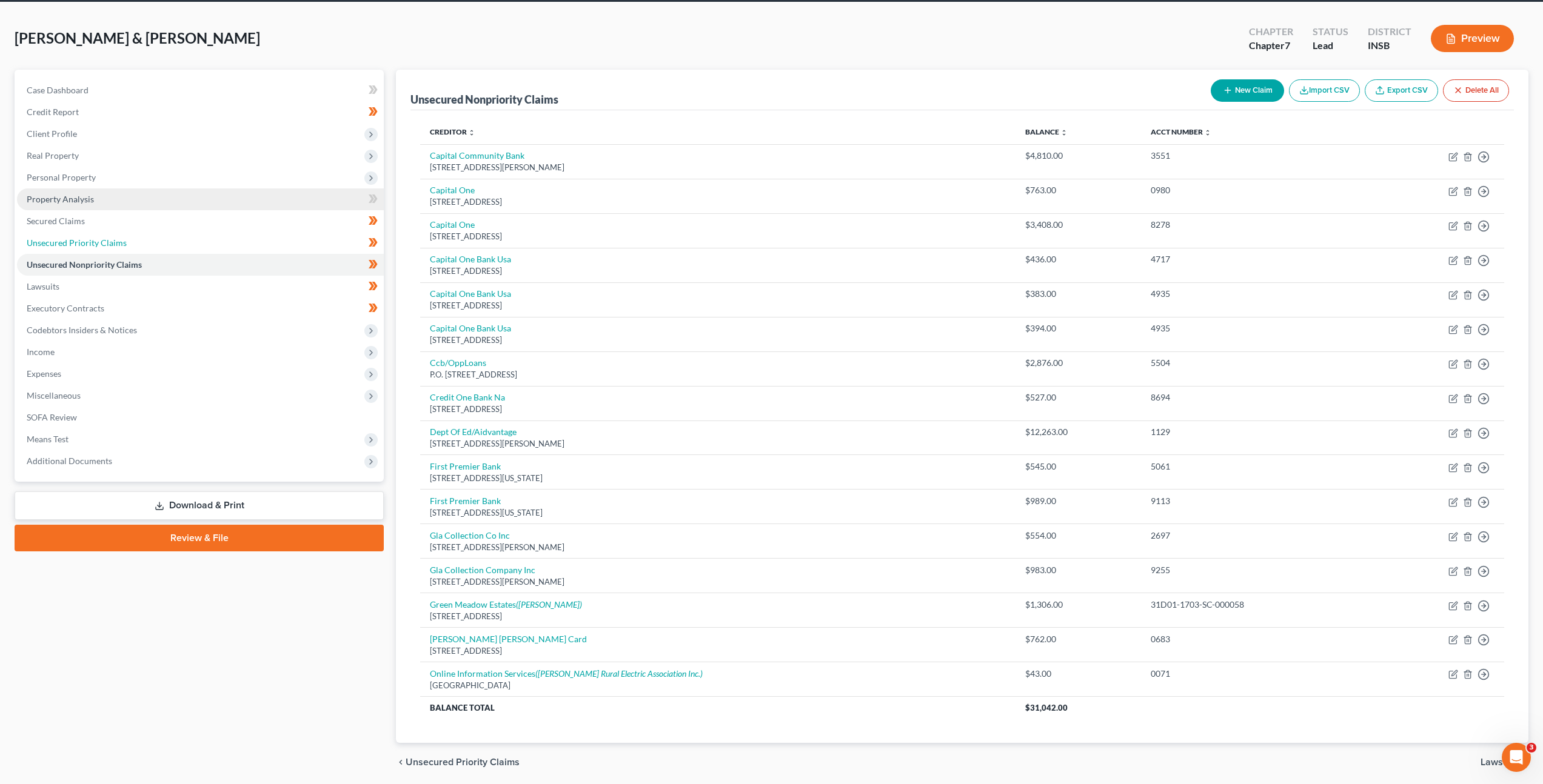
click at [229, 240] on link "Unsecured Priority Claims" at bounding box center [200, 243] width 367 height 22
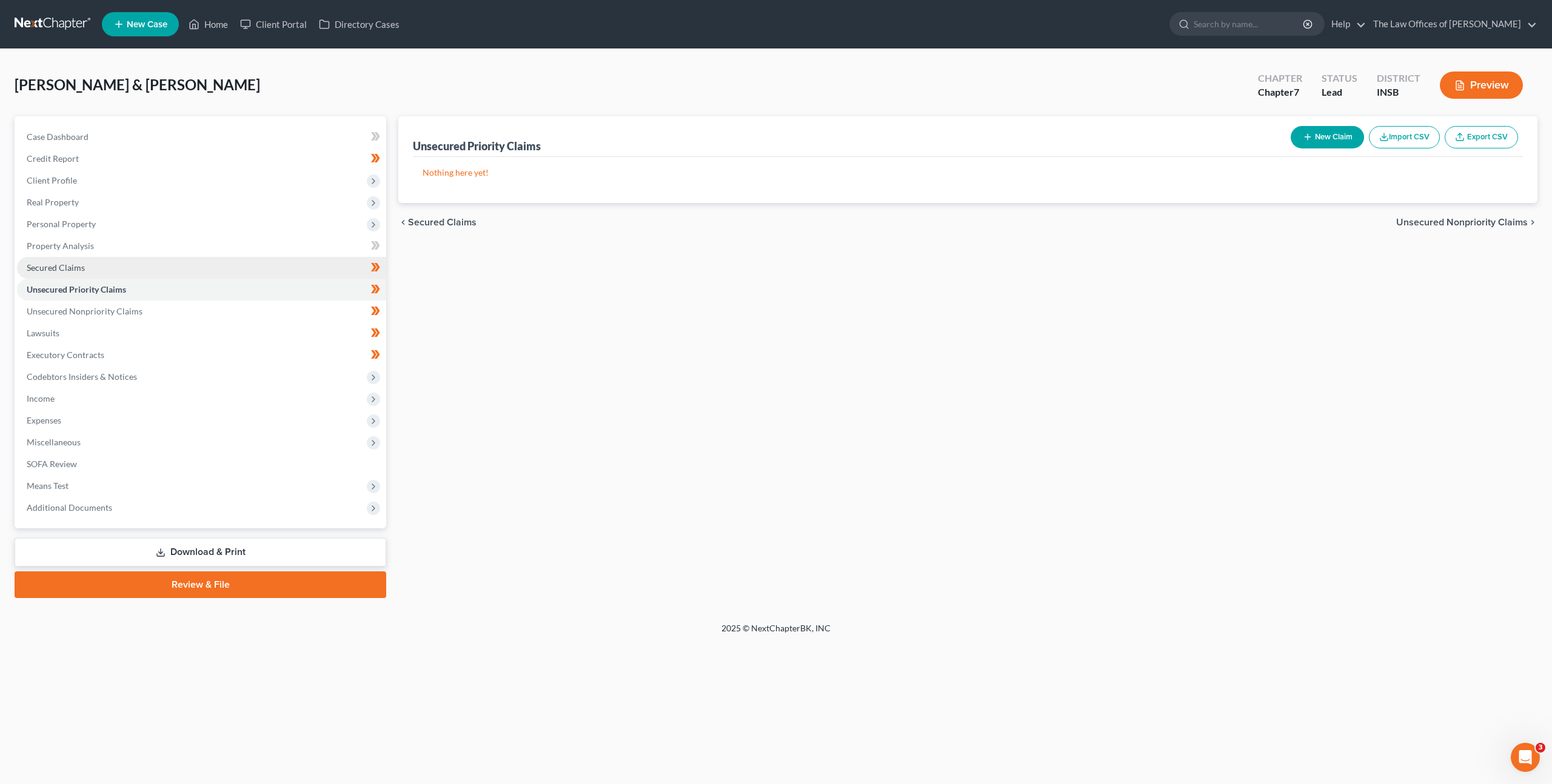
drag, startPoint x: 216, startPoint y: 265, endPoint x: 508, endPoint y: 292, distance: 293.2
click at [216, 265] on link "Secured Claims" at bounding box center [201, 267] width 370 height 22
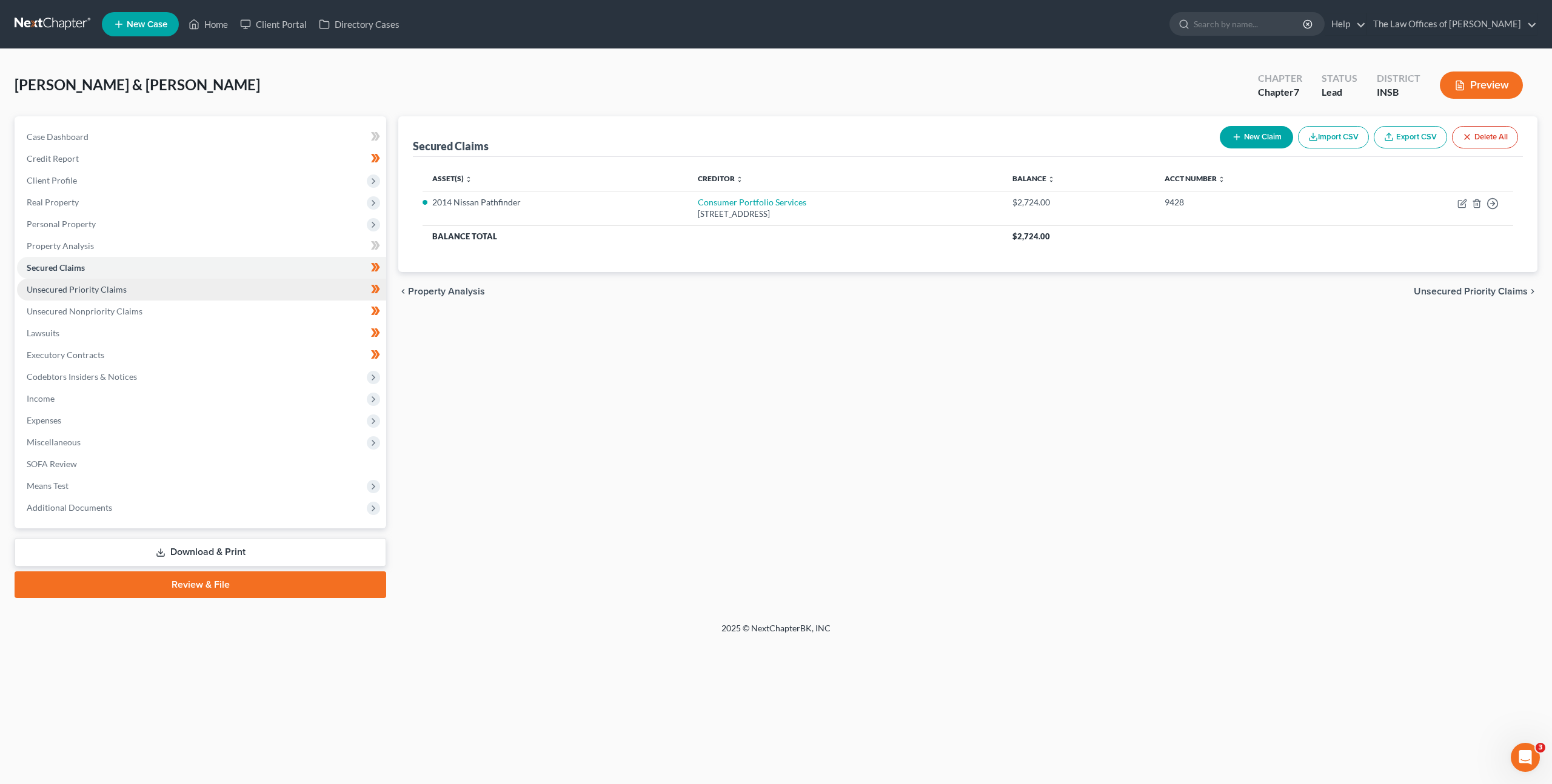
click at [179, 289] on link "Unsecured Priority Claims" at bounding box center [201, 289] width 370 height 22
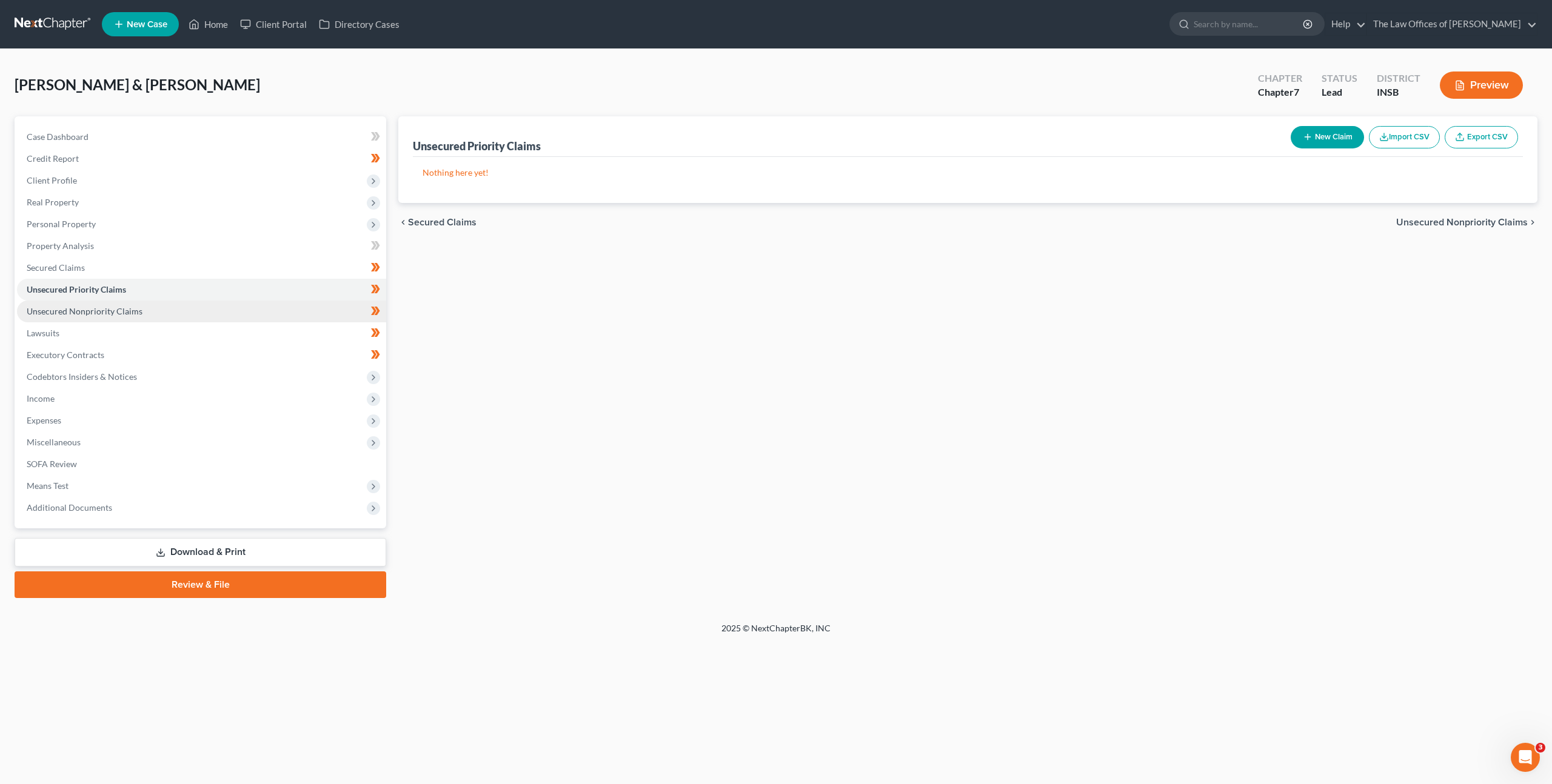
click at [169, 309] on link "Unsecured Nonpriority Claims" at bounding box center [201, 311] width 370 height 22
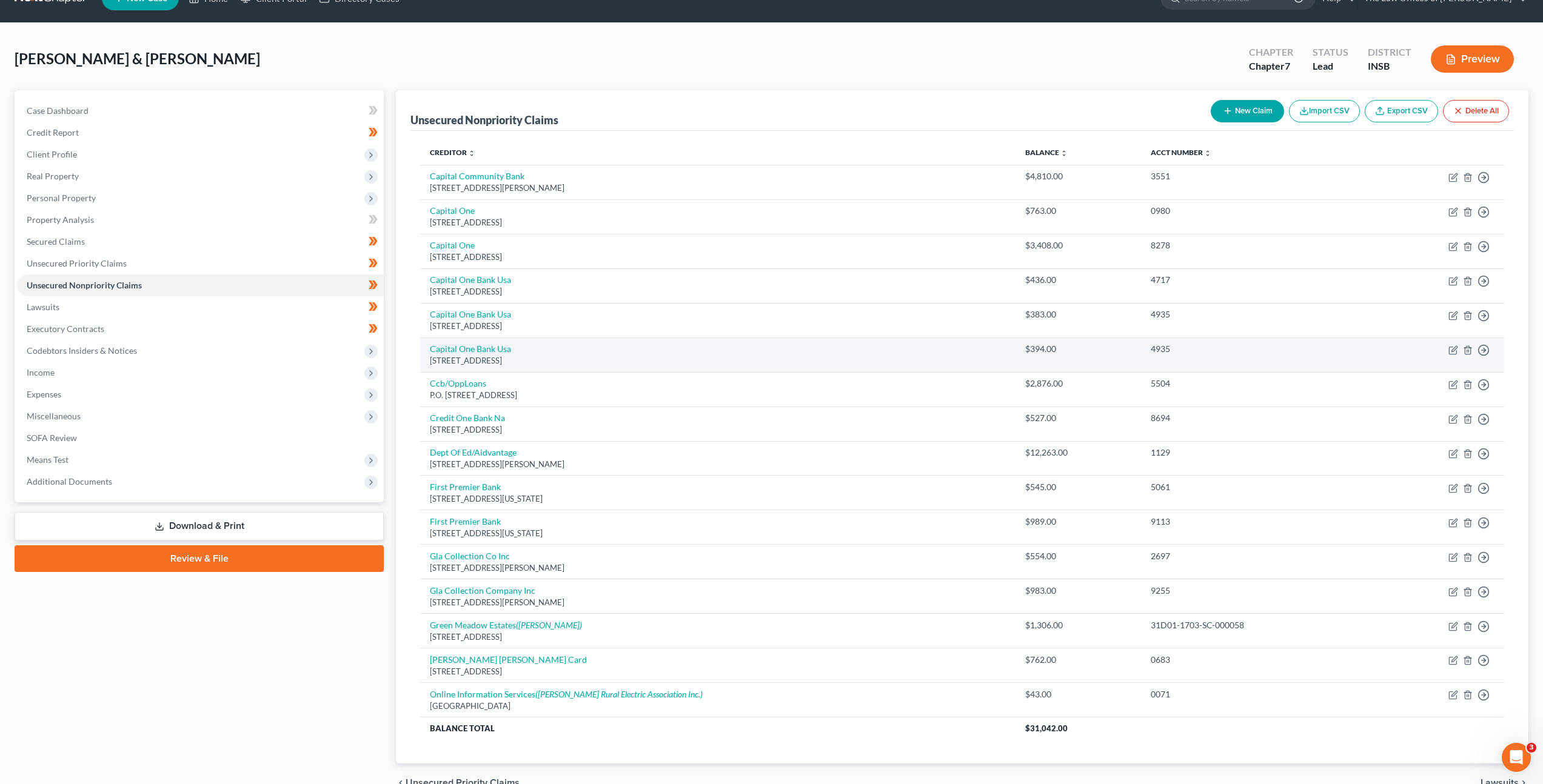
scroll to position [42, 0]
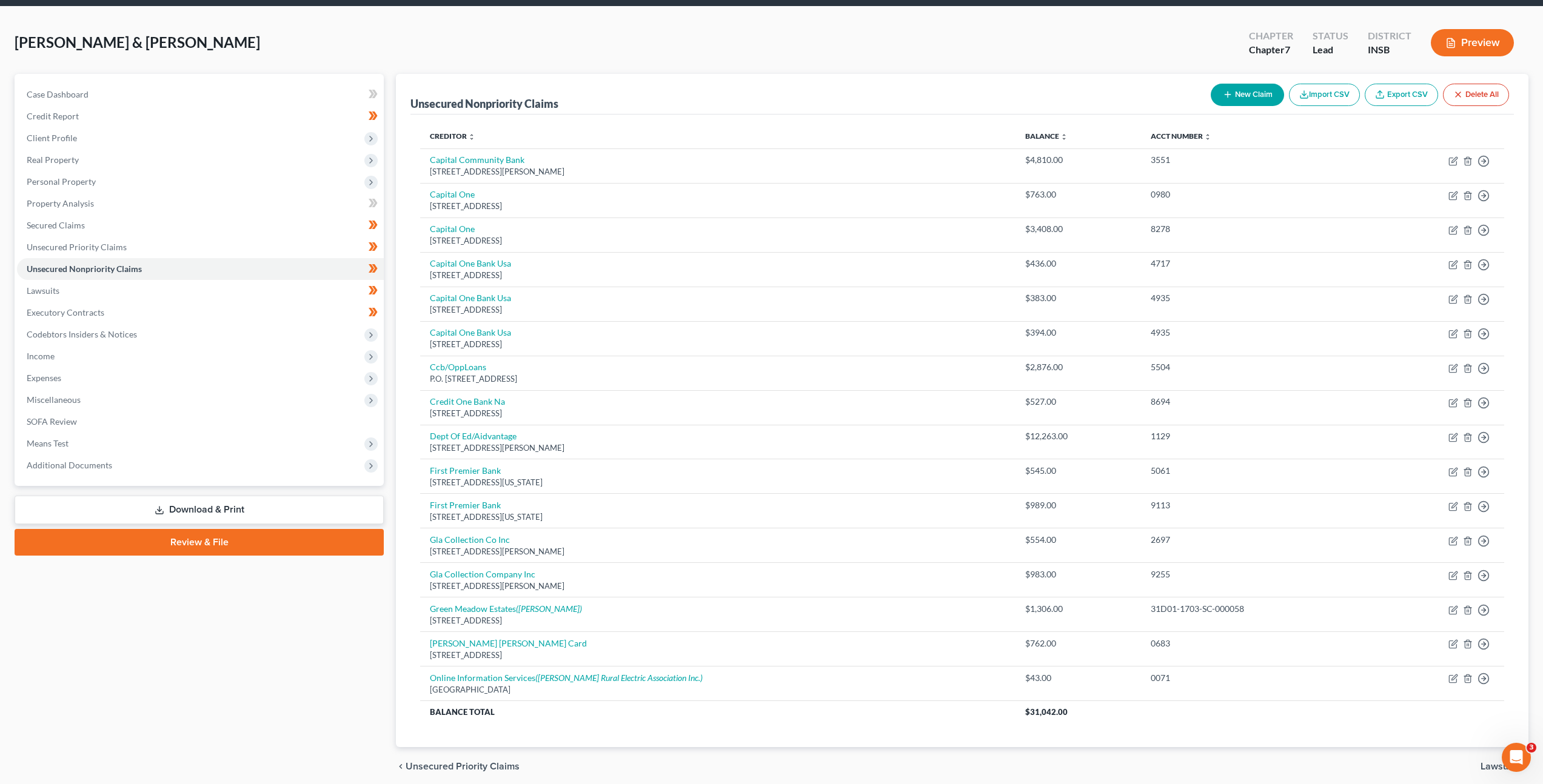
click at [1243, 96] on button "New Claim" at bounding box center [1247, 94] width 73 height 22
select select "2"
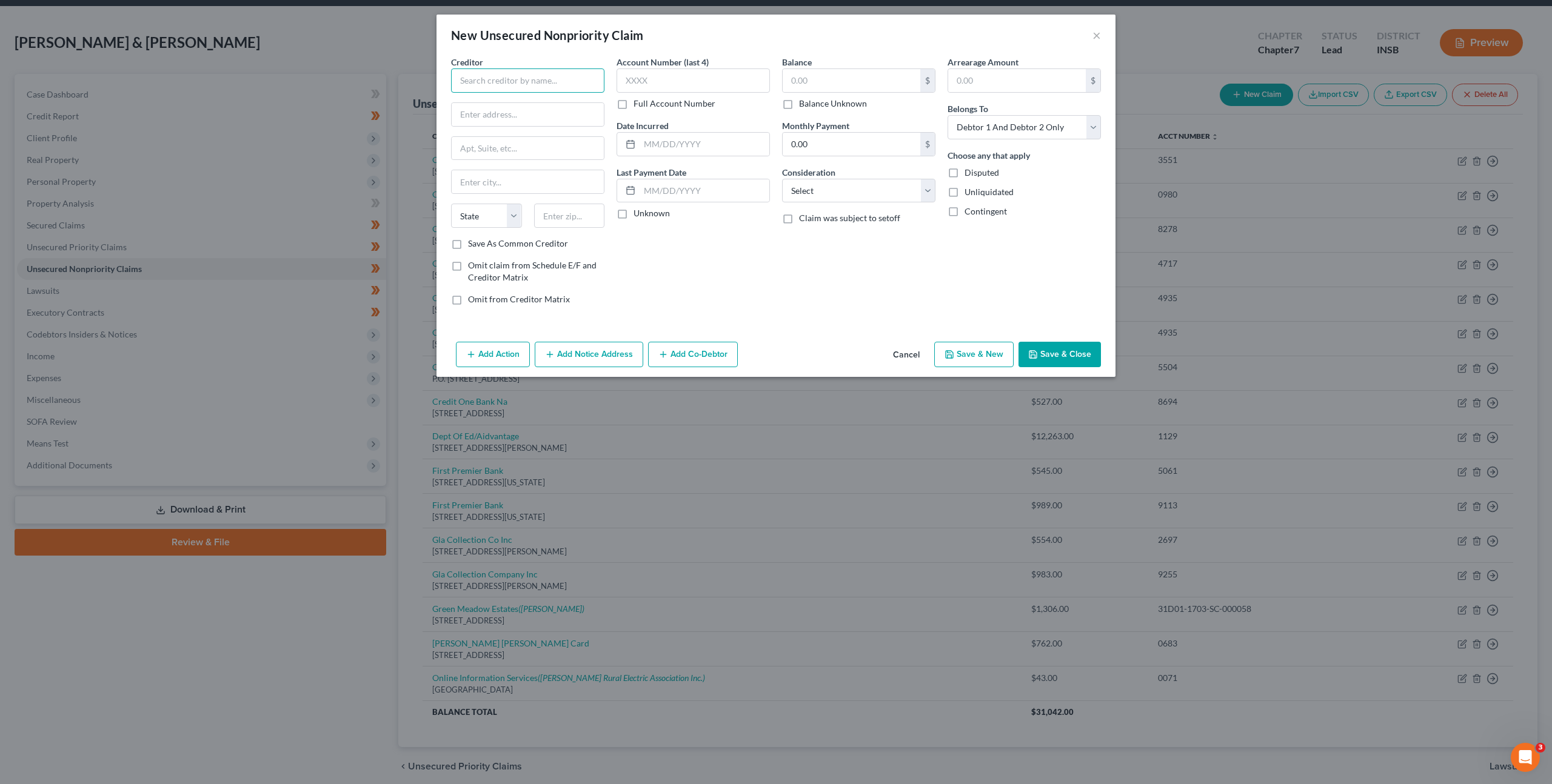
click at [530, 80] on input "text" at bounding box center [528, 80] width 154 height 24
click at [503, 175] on div "[GEOGRAPHIC_DATA]" at bounding box center [530, 181] width 140 height 11
type input "Xact Loan"
type input "PO Box 36454"
type input "[GEOGRAPHIC_DATA]"
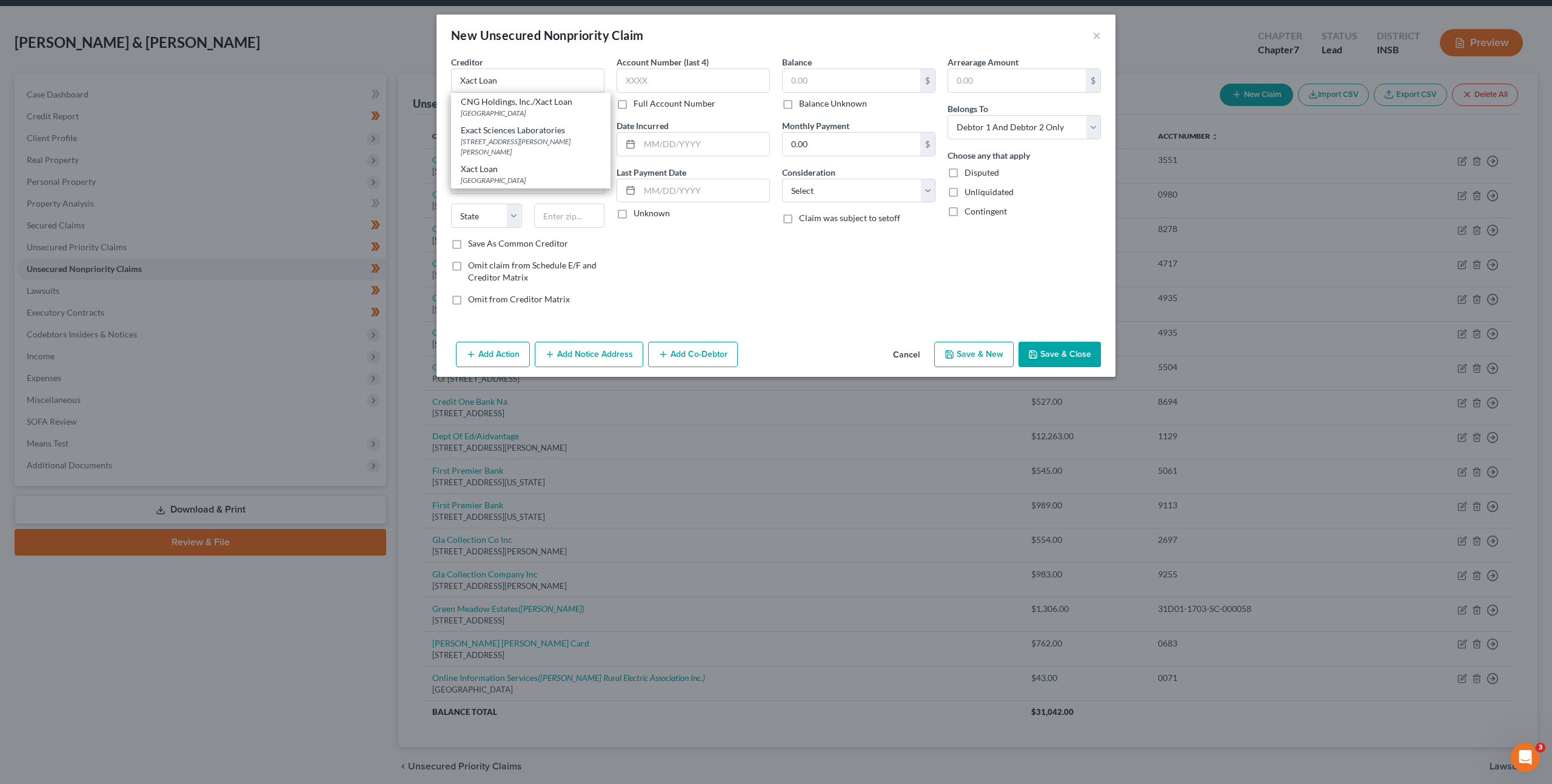
select select "36"
type input "45236"
drag, startPoint x: 506, startPoint y: 75, endPoint x: 527, endPoint y: 79, distance: 21.4
click at [506, 74] on input "Xact Loan" at bounding box center [528, 80] width 154 height 24
type input "Xact Loan / Capital Community Bank"
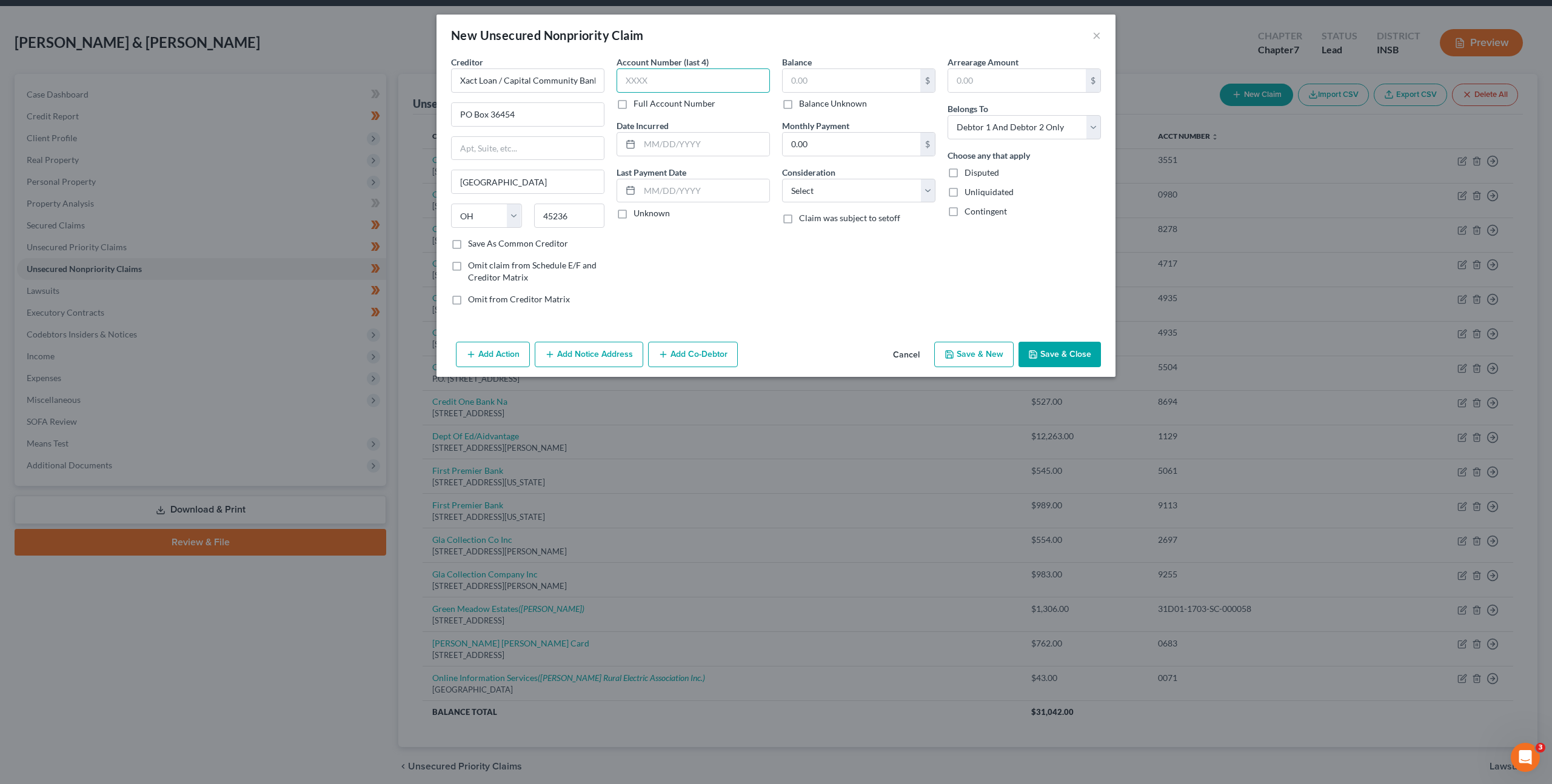
click at [698, 81] on input "text" at bounding box center [694, 80] width 154 height 24
click at [802, 80] on input "text" at bounding box center [851, 80] width 138 height 23
type input "14,149.65"
click at [745, 267] on div "Account Number (last 4) Full Account Number Date Incurred Last Payment Date Unk…" at bounding box center [694, 185] width 166 height 259
click at [1075, 351] on button "Save & Close" at bounding box center [1060, 355] width 82 height 26
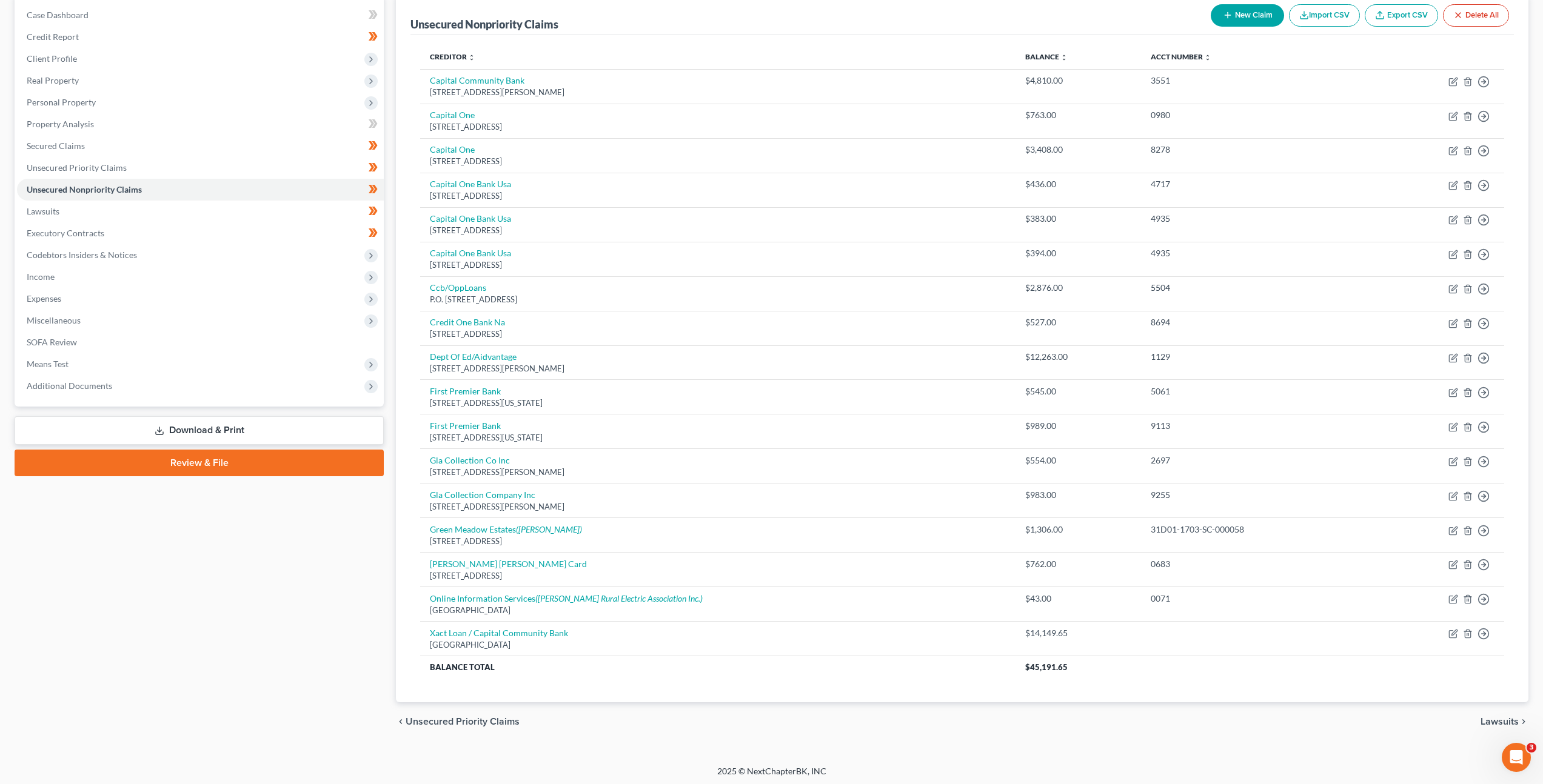
scroll to position [125, 0]
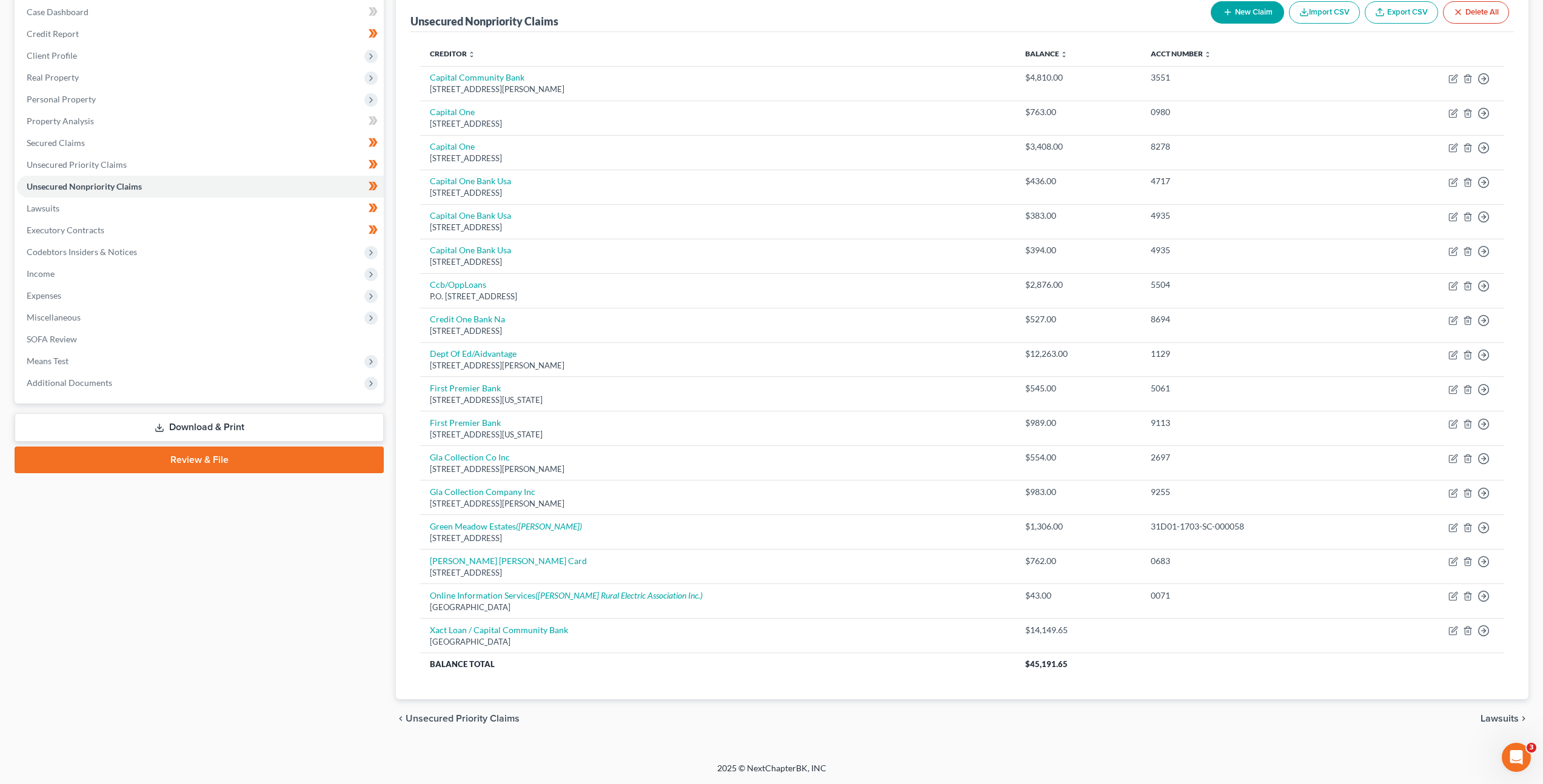
drag, startPoint x: 296, startPoint y: 423, endPoint x: 310, endPoint y: 421, distance: 14.1
click at [296, 423] on link "Download & Print" at bounding box center [198, 428] width 370 height 28
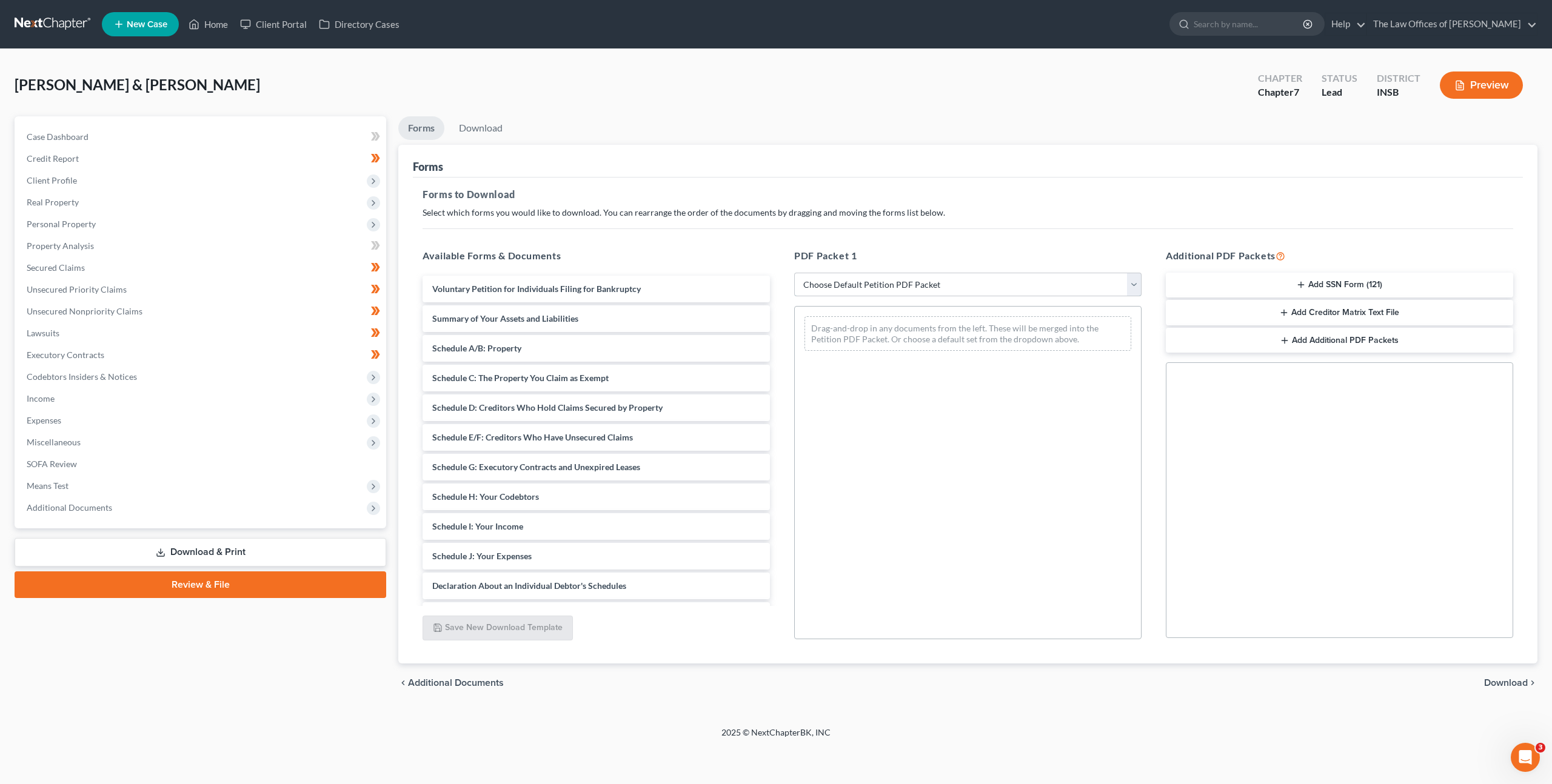
click at [875, 283] on select "Choose Default Petition PDF Packet Complete Bankruptcy Petition (all forms and …" at bounding box center [968, 284] width 348 height 24
select select "0"
click at [794, 273] on select "Choose Default Petition PDF Packet Complete Bankruptcy Petition (all forms and …" at bounding box center [968, 284] width 348 height 24
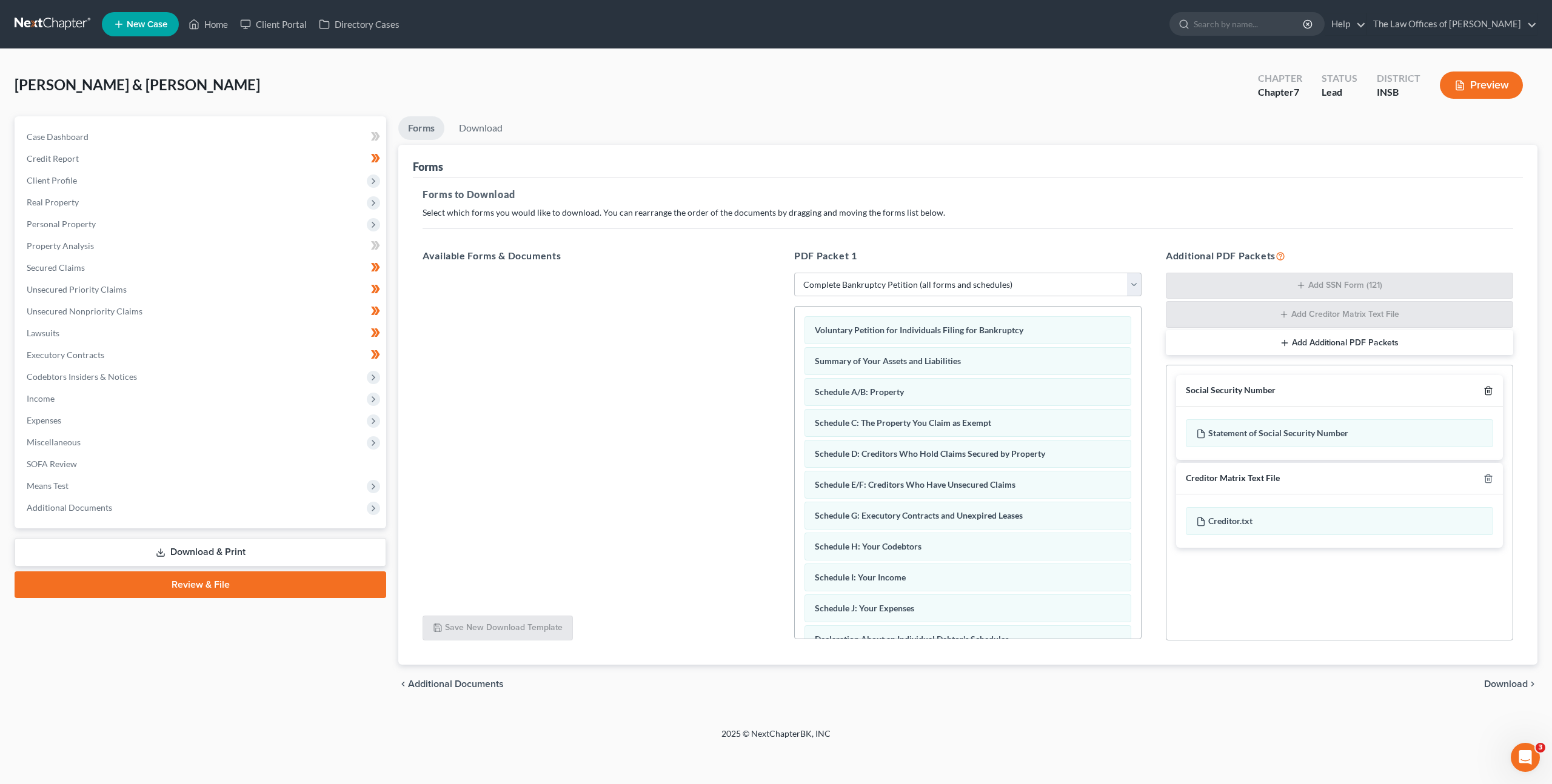
click at [1488, 391] on icon "button" at bounding box center [1488, 391] width 10 height 10
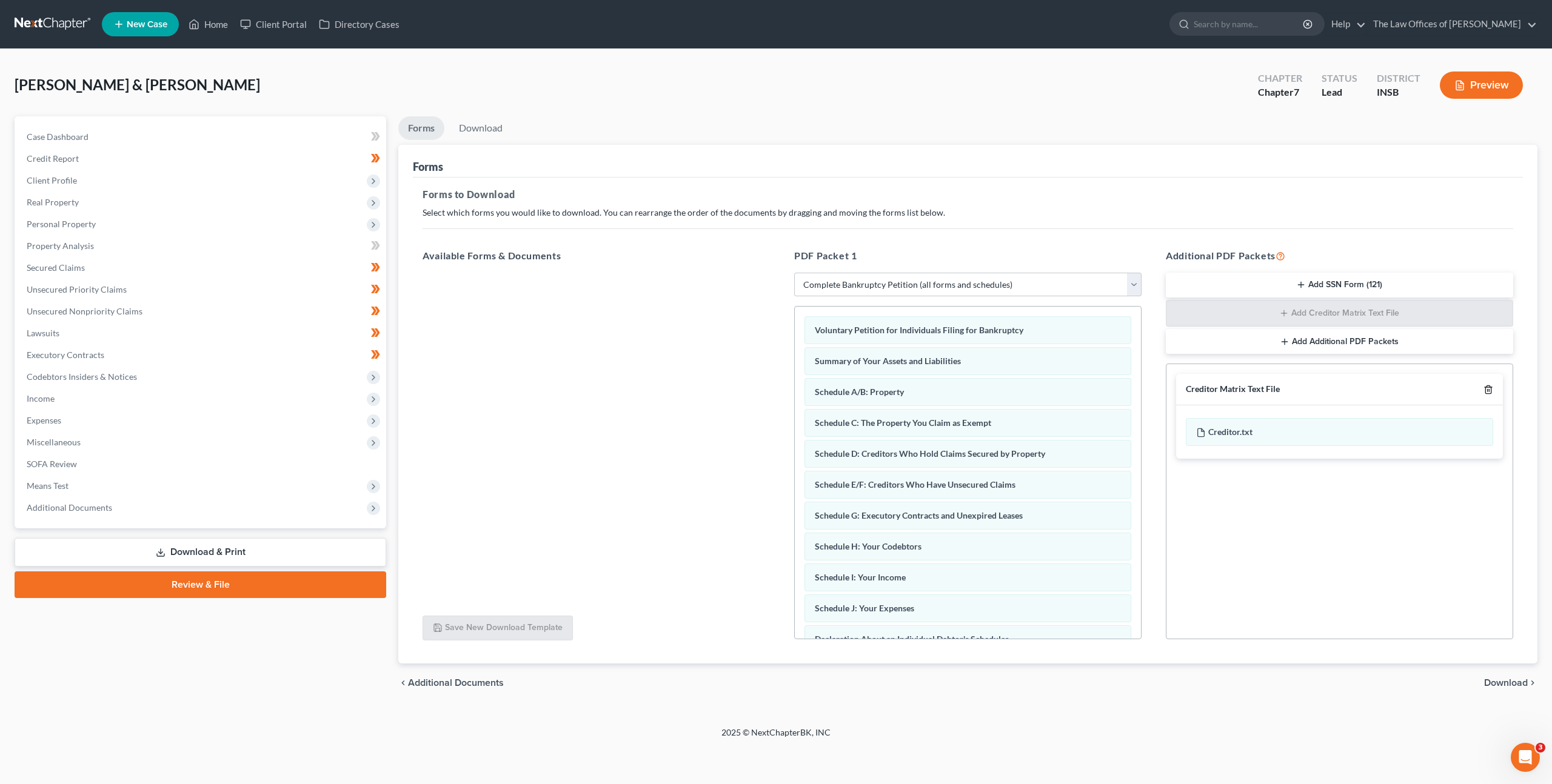
click at [1488, 391] on icon "button" at bounding box center [1488, 389] width 10 height 10
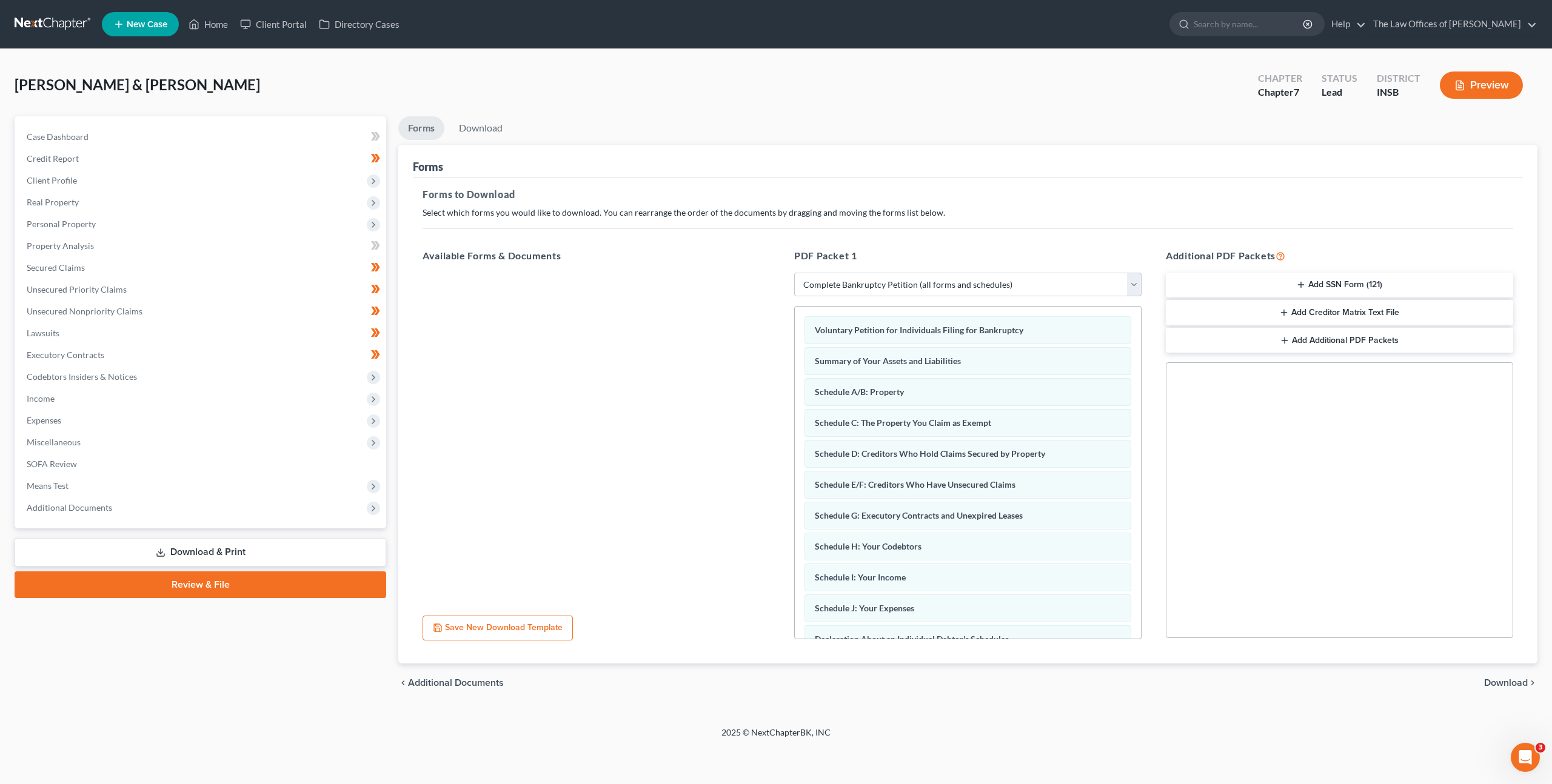
drag, startPoint x: 1491, startPoint y: 677, endPoint x: 1334, endPoint y: 482, distance: 250.3
click at [1491, 678] on span "Download" at bounding box center [1505, 683] width 43 height 10
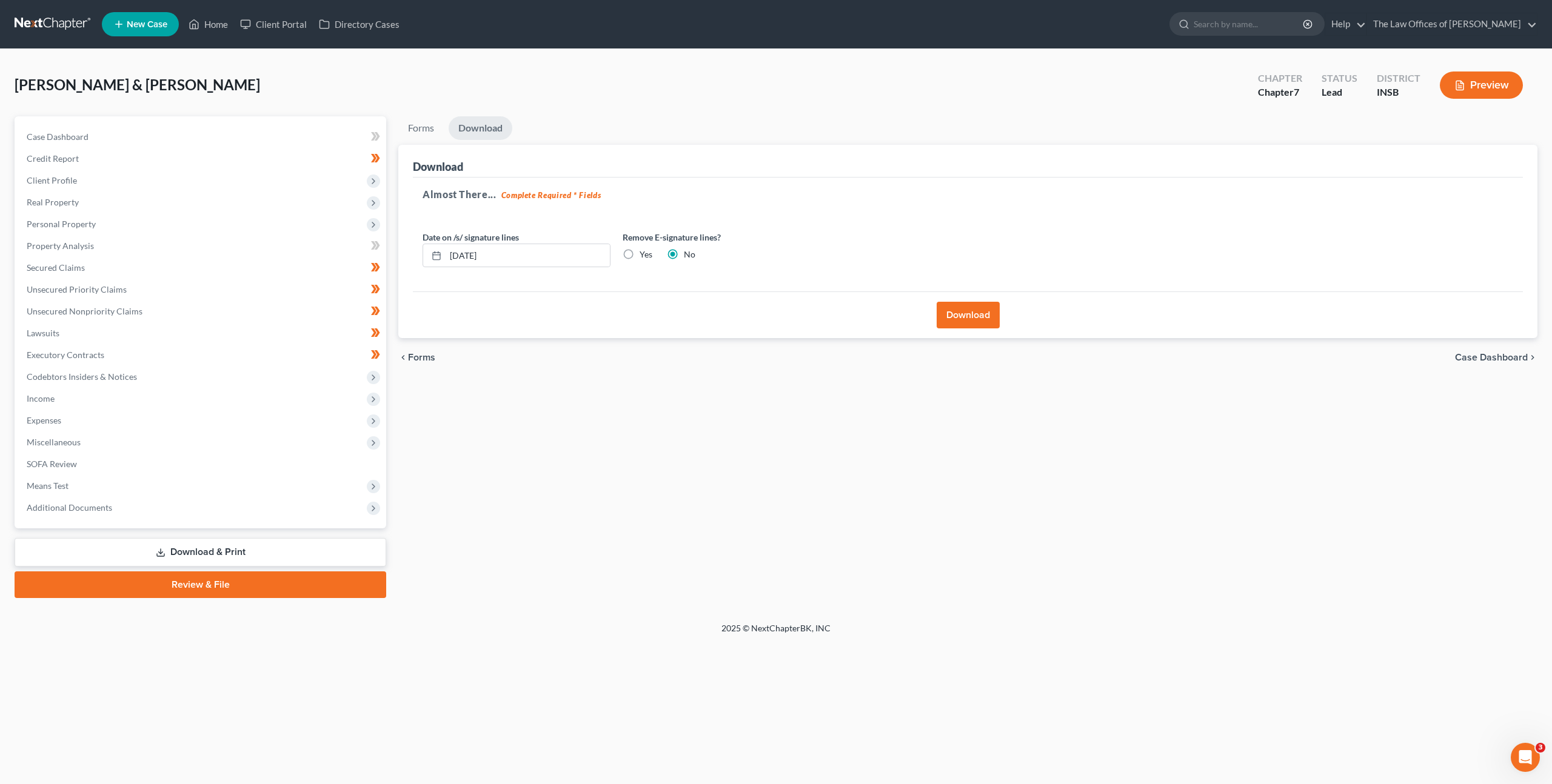
click at [640, 251] on label "Yes" at bounding box center [646, 255] width 12 height 12
click at [645, 251] on input "Yes" at bounding box center [649, 252] width 8 height 8
radio input "true"
radio input "false"
click at [957, 313] on button "Download" at bounding box center [968, 315] width 63 height 26
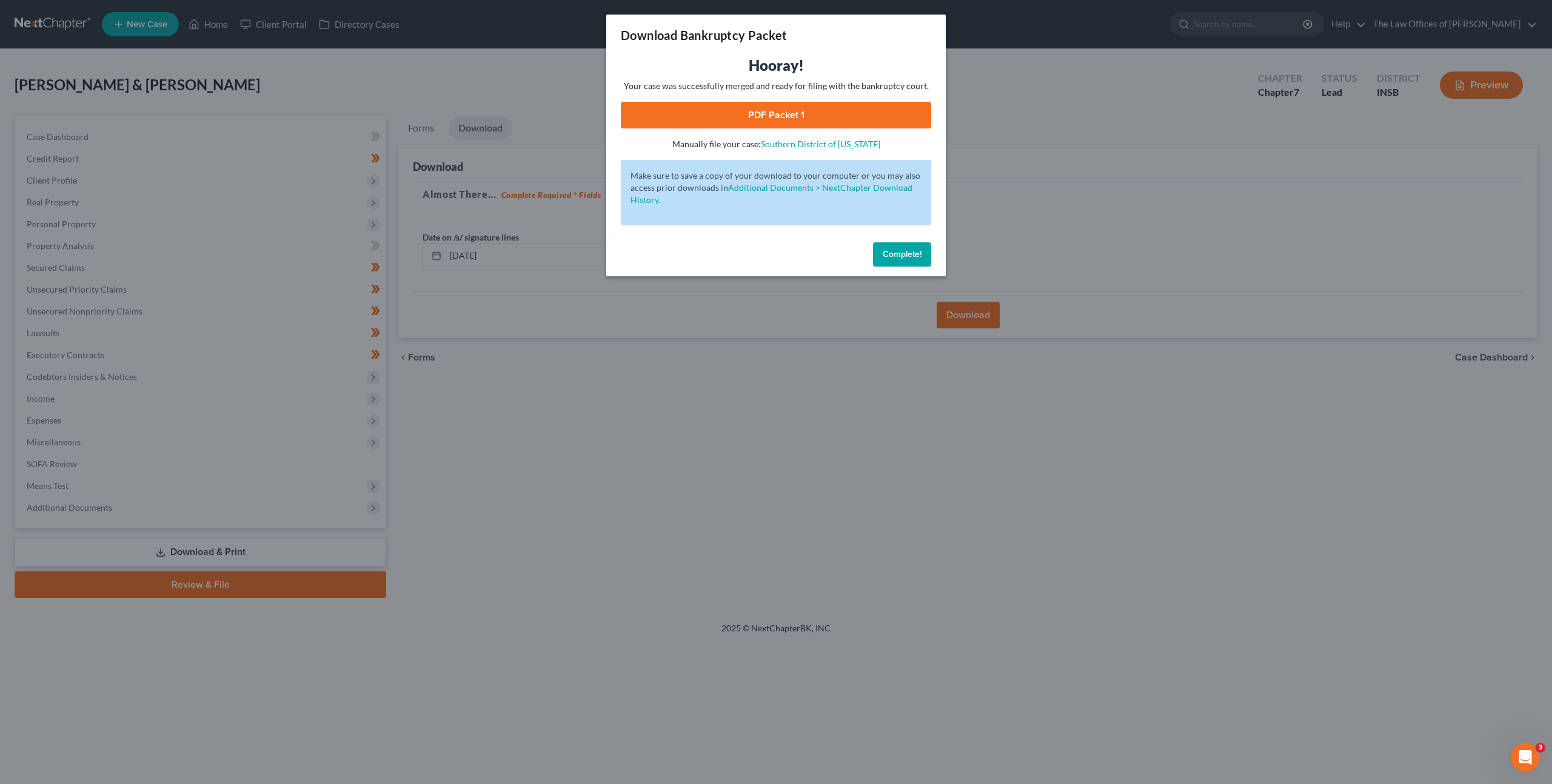
click at [821, 109] on link "PDF Packet 1" at bounding box center [776, 115] width 311 height 26
click at [911, 261] on button "Complete!" at bounding box center [903, 254] width 58 height 24
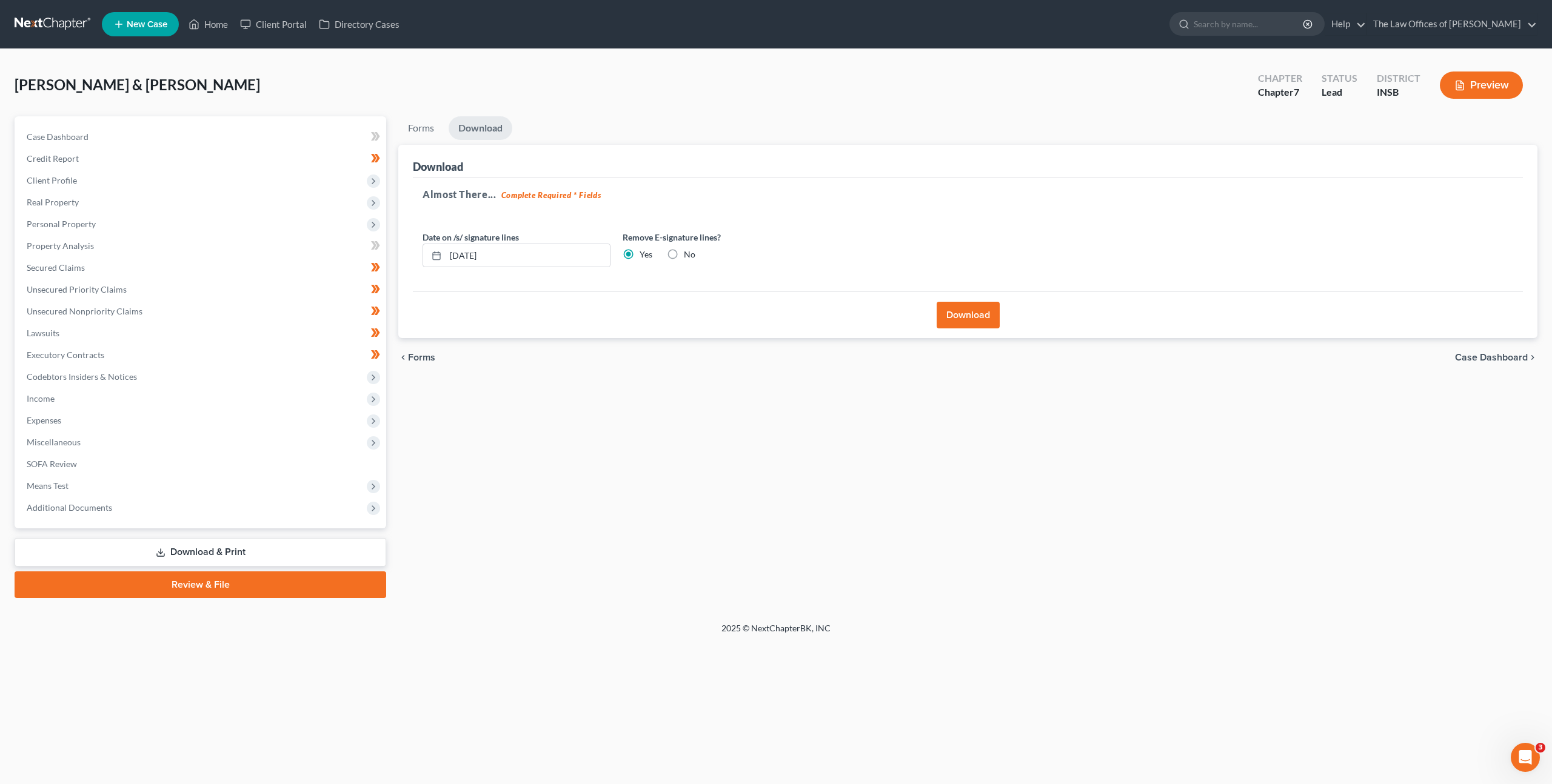
click at [685, 374] on div "chevron_left Forms Case Dashboard chevron_right" at bounding box center [968, 357] width 1139 height 39
click at [60, 28] on link at bounding box center [53, 24] width 78 height 22
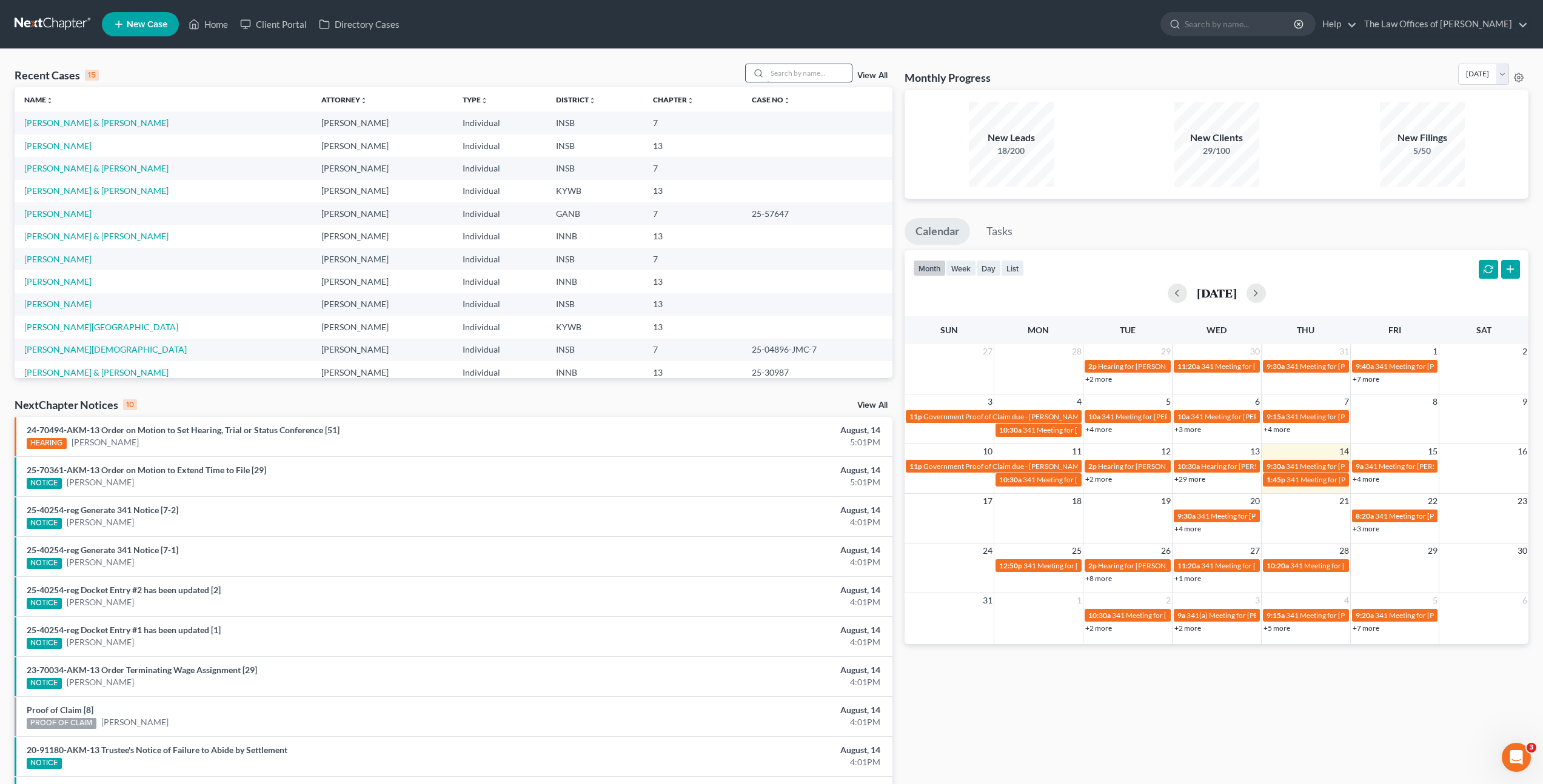
click at [798, 73] on input "search" at bounding box center [809, 73] width 85 height 18
click at [815, 67] on input "search" at bounding box center [809, 73] width 85 height 18
click at [103, 123] on link "[PERSON_NAME] & [PERSON_NAME]" at bounding box center [96, 123] width 145 height 11
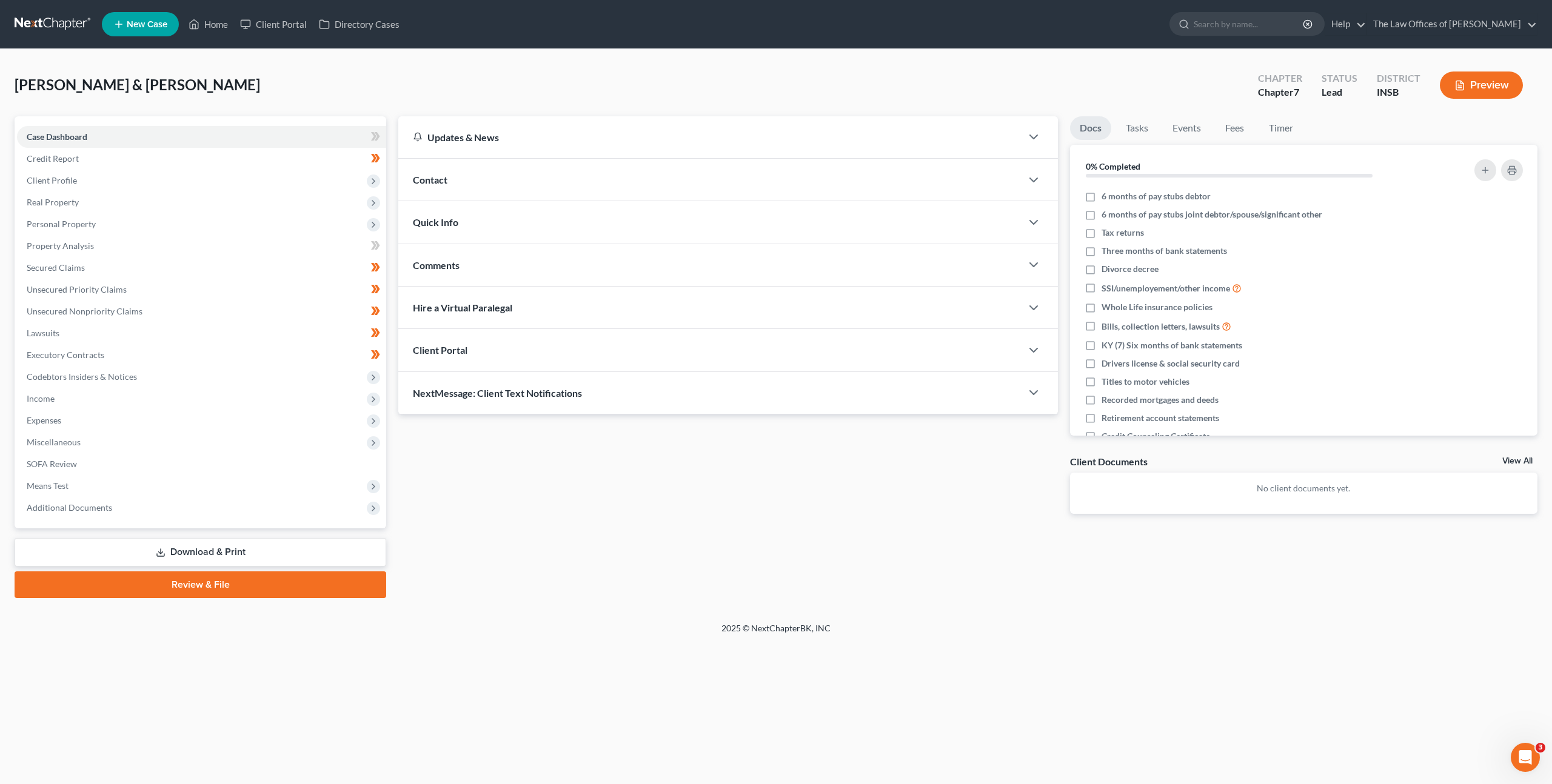
click at [158, 544] on link "Download & Print" at bounding box center [199, 552] width 371 height 28
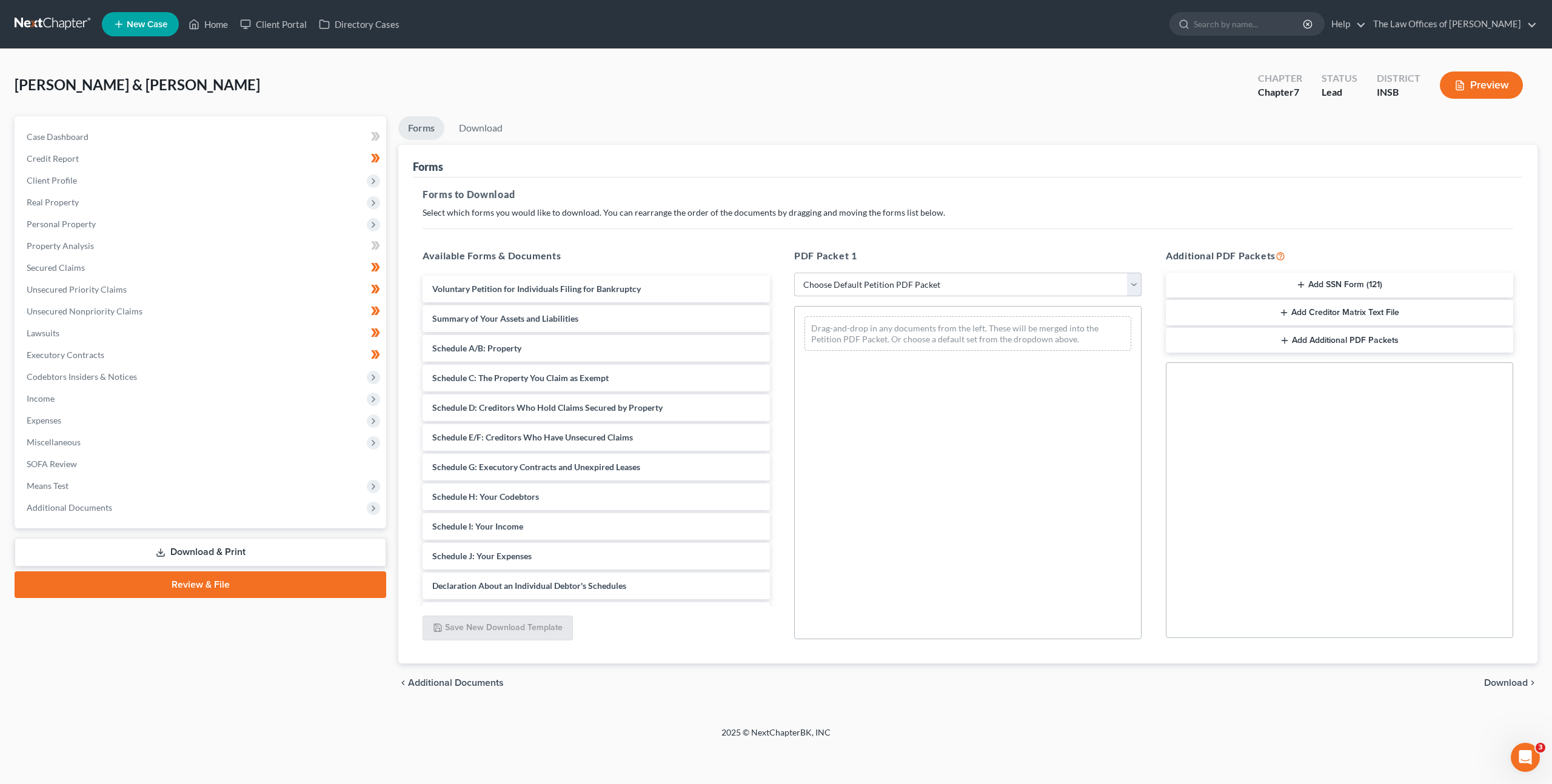
click at [937, 285] on select "Choose Default Petition PDF Packet Complete Bankruptcy Petition (all forms and …" at bounding box center [968, 284] width 348 height 24
select select "0"
click at [794, 273] on select "Choose Default Petition PDF Packet Complete Bankruptcy Petition (all forms and …" at bounding box center [968, 284] width 348 height 24
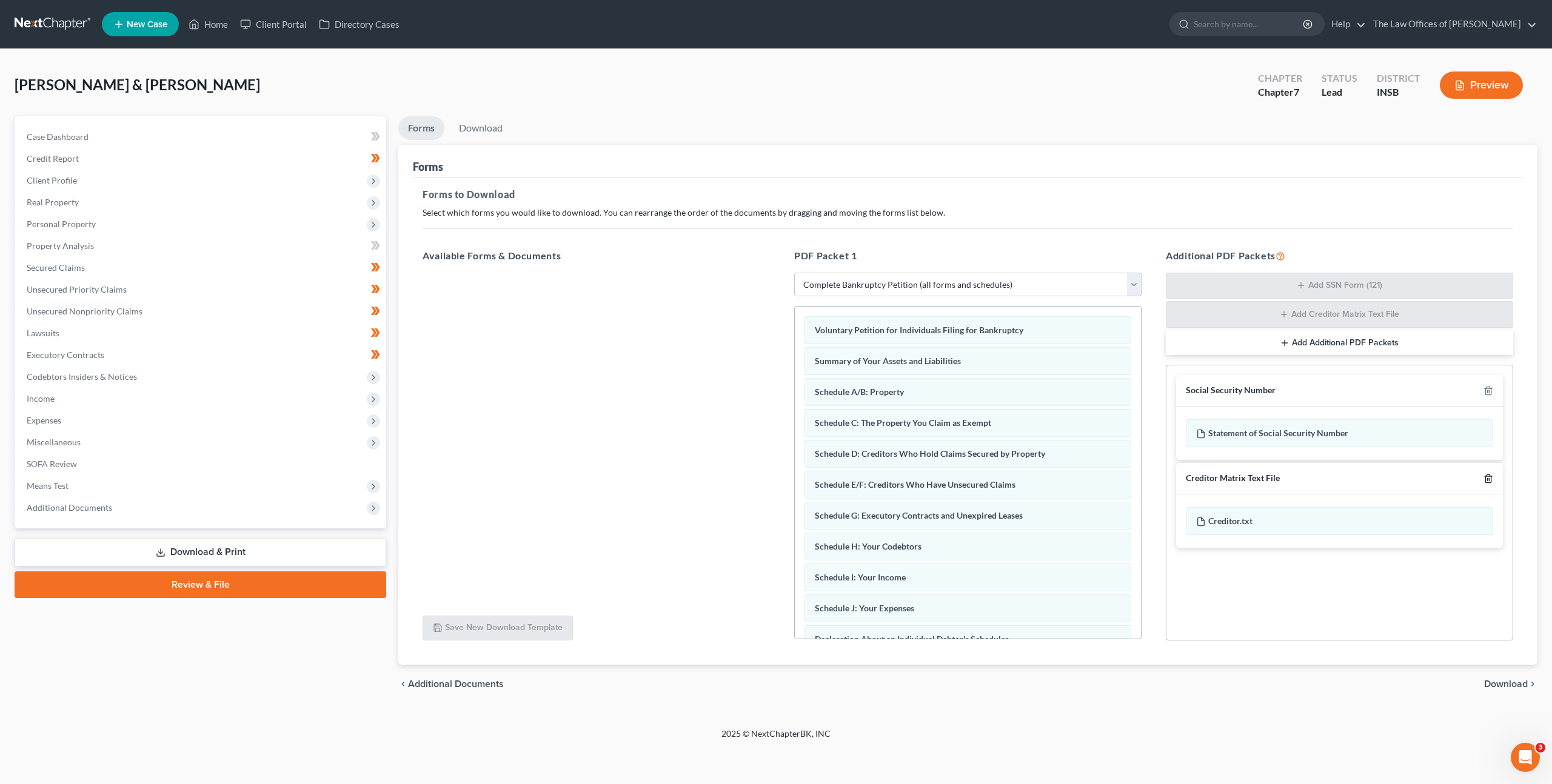
click at [1488, 482] on icon "button" at bounding box center [1488, 478] width 10 height 10
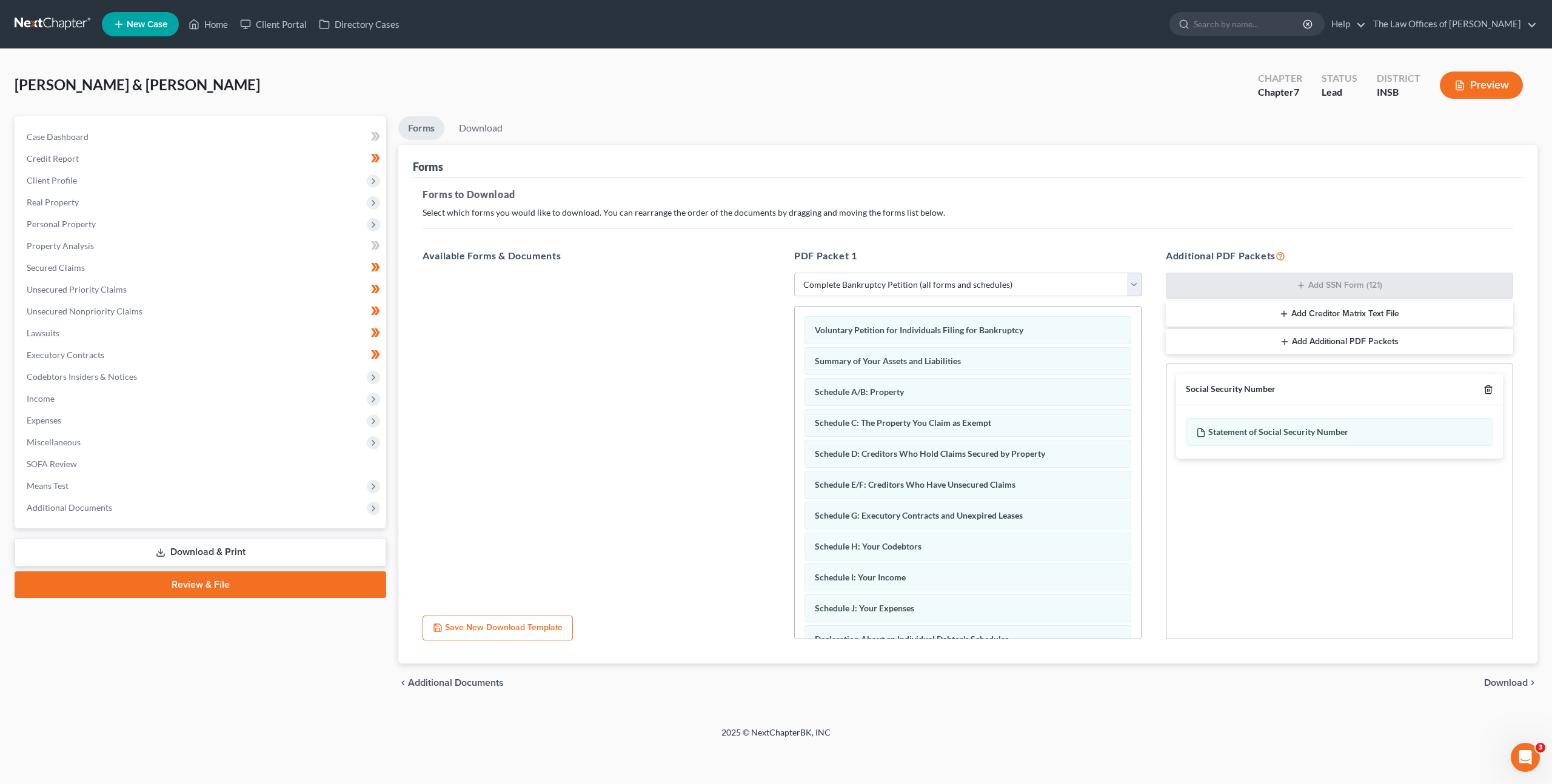
click at [1487, 385] on icon "button" at bounding box center [1488, 389] width 10 height 10
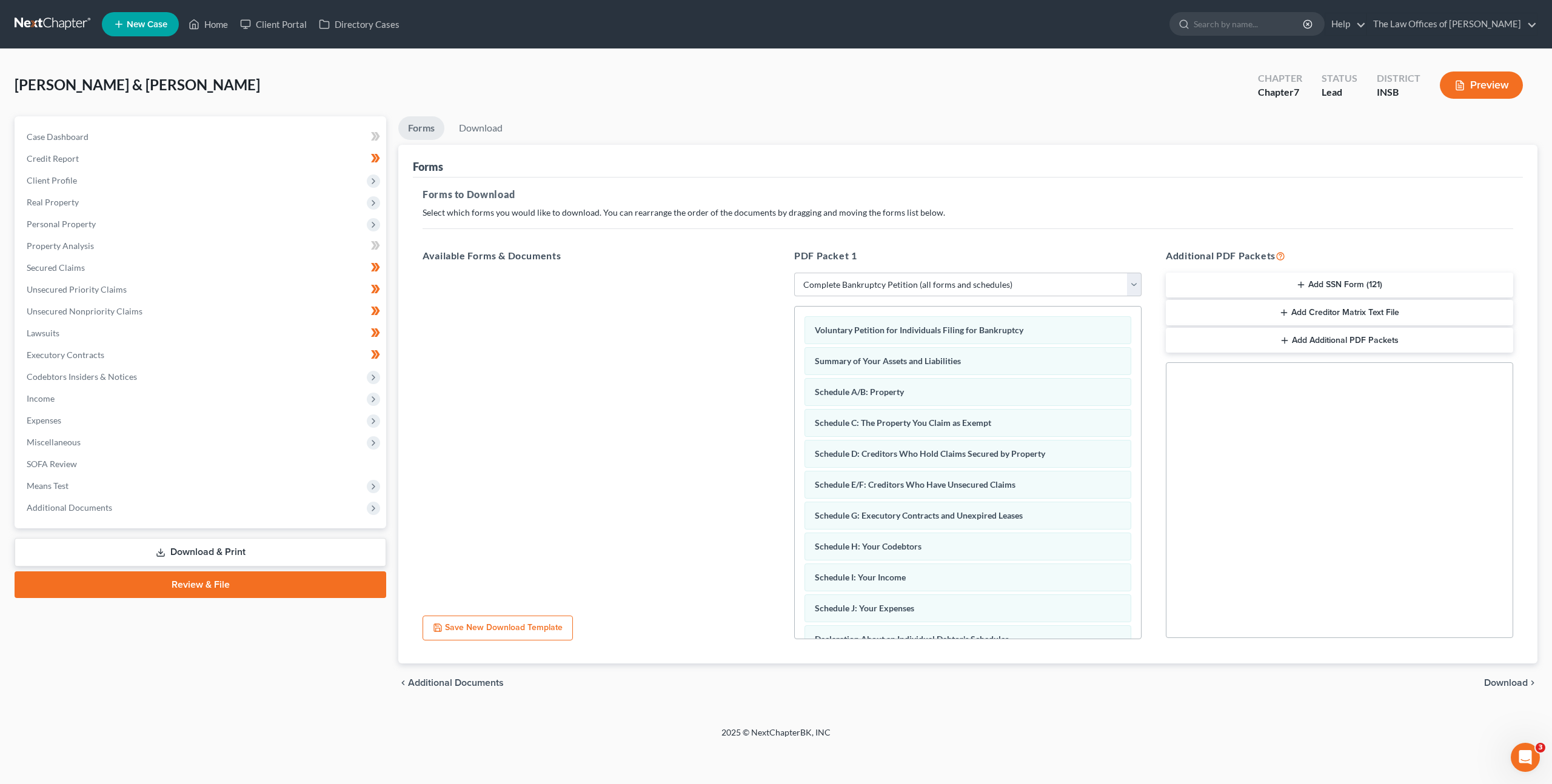
click at [1501, 679] on span "Download" at bounding box center [1505, 683] width 43 height 10
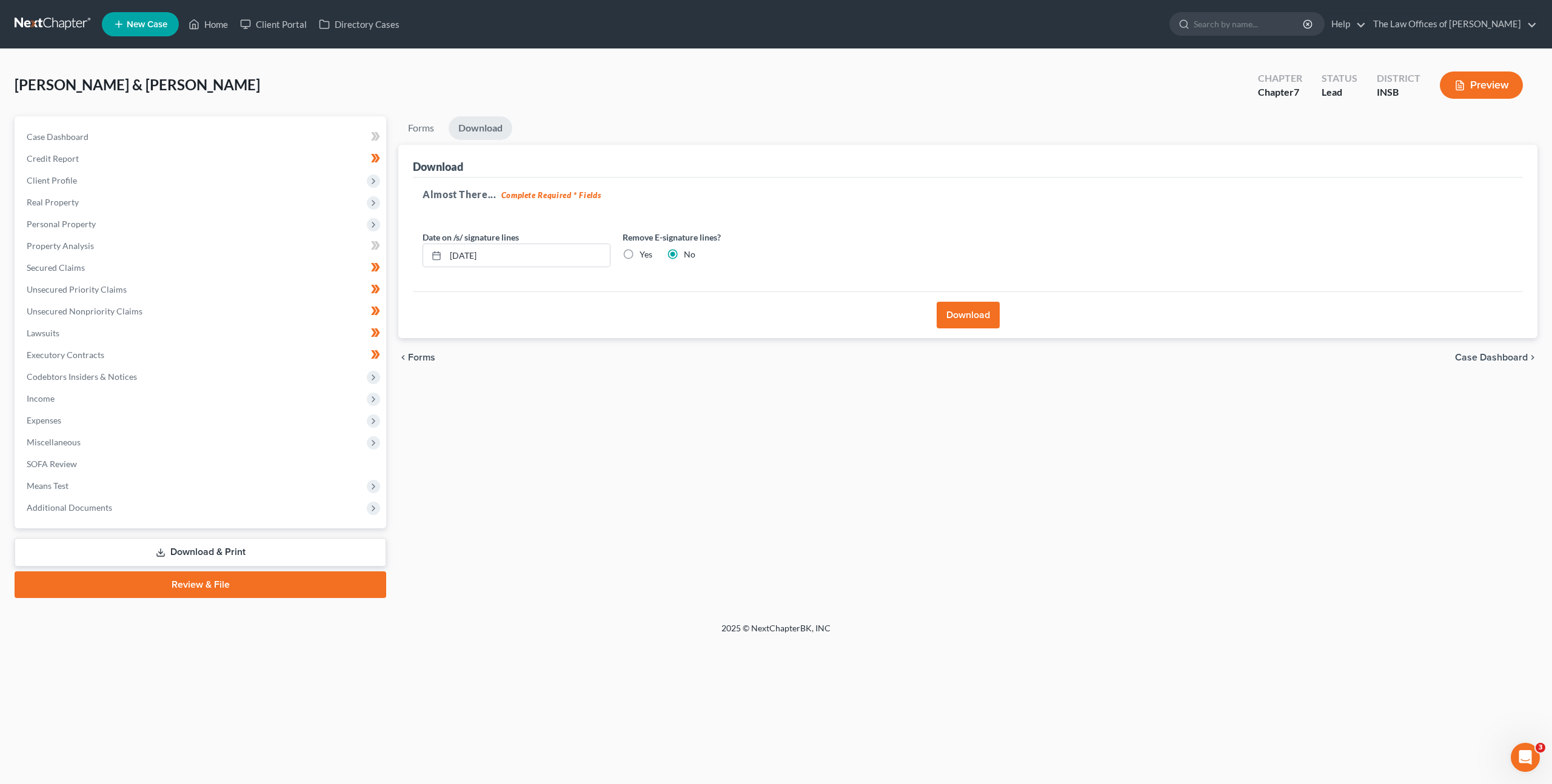
click at [640, 251] on label "Yes" at bounding box center [646, 255] width 12 height 12
click at [645, 251] on input "Yes" at bounding box center [649, 252] width 8 height 8
radio input "true"
radio input "false"
click at [992, 314] on button "Download" at bounding box center [968, 315] width 63 height 26
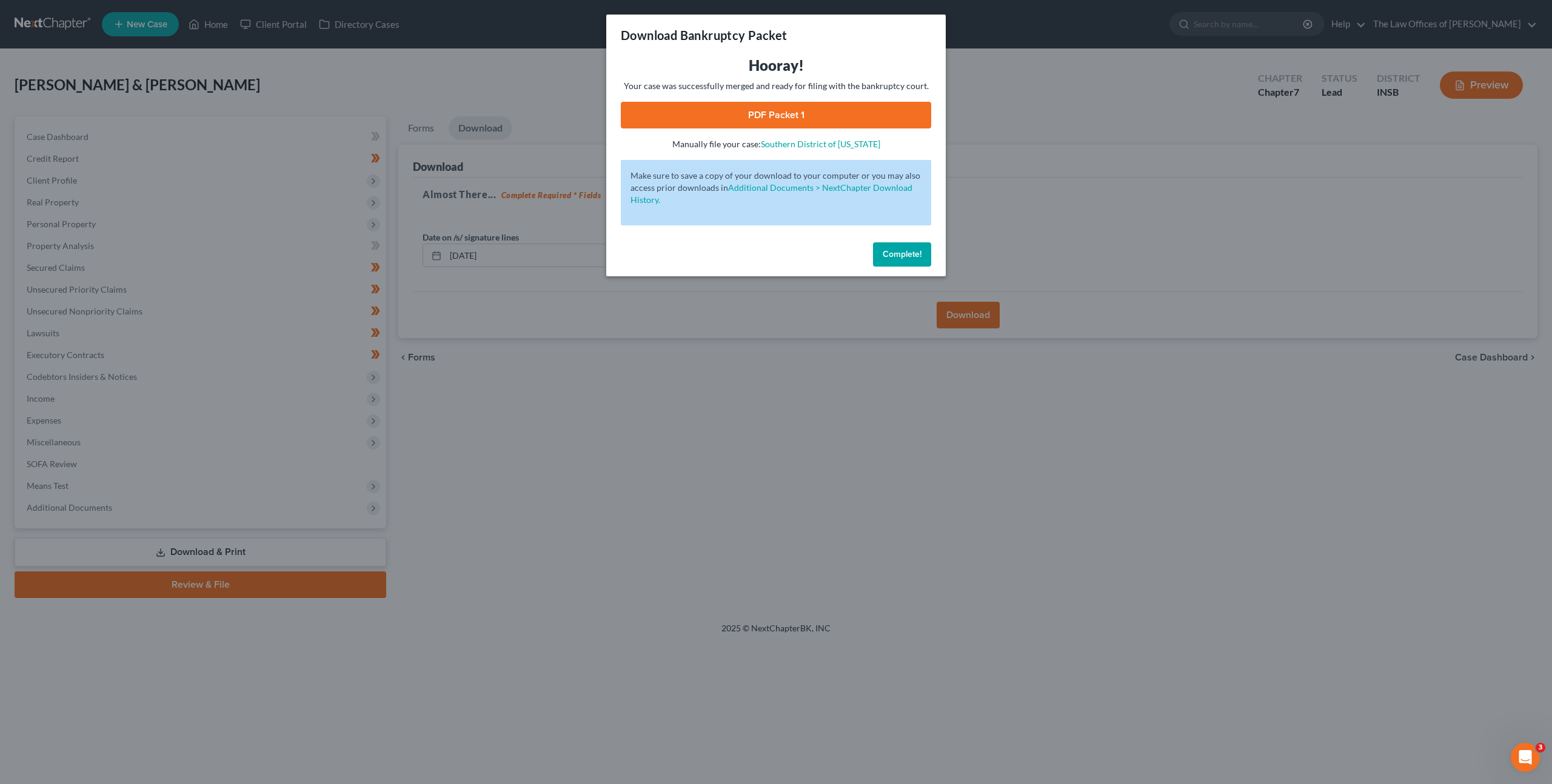
click at [816, 114] on link "PDF Packet 1" at bounding box center [776, 115] width 311 height 26
